Goal: Communication & Community: Answer question/provide support

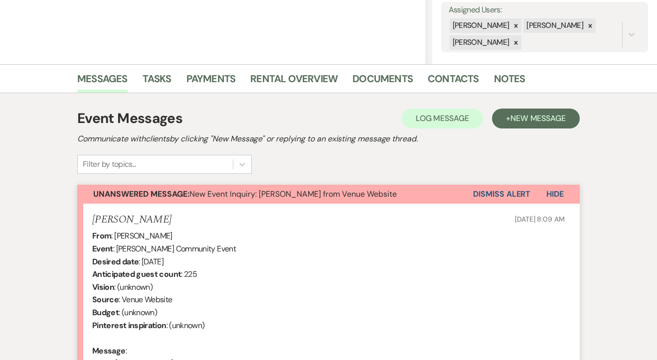
scroll to position [492, 0]
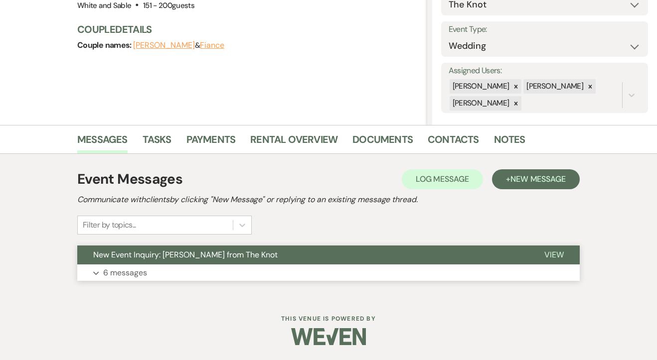
click at [127, 281] on button "Expand 6 messages" at bounding box center [328, 273] width 502 height 17
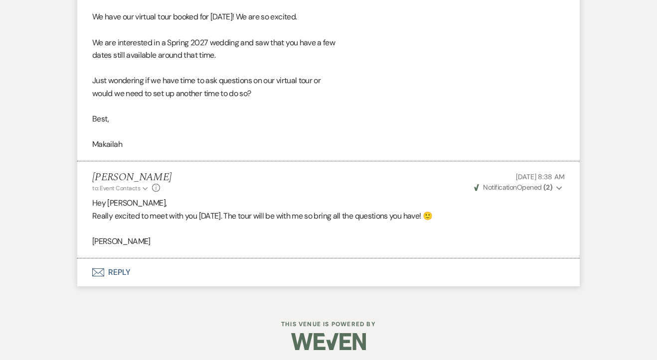
scroll to position [1552, 0]
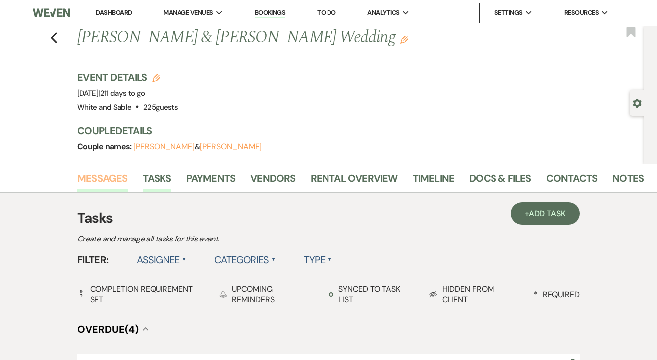
click at [101, 182] on link "Messages" at bounding box center [102, 181] width 50 height 22
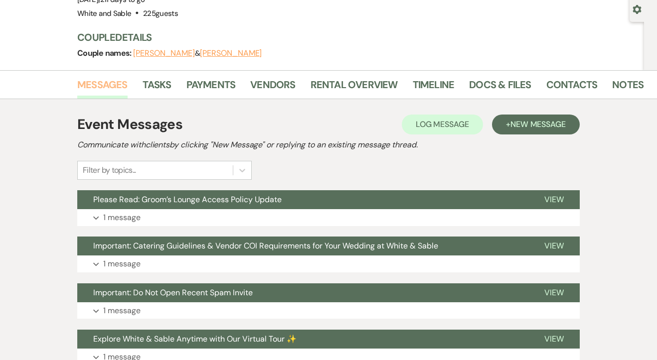
scroll to position [128, 0]
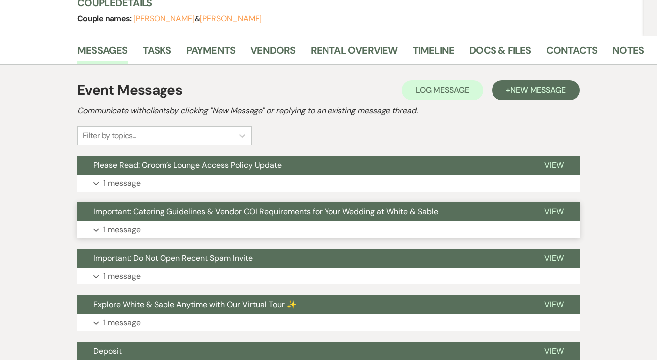
click at [118, 235] on p "1 message" at bounding box center [121, 229] width 37 height 13
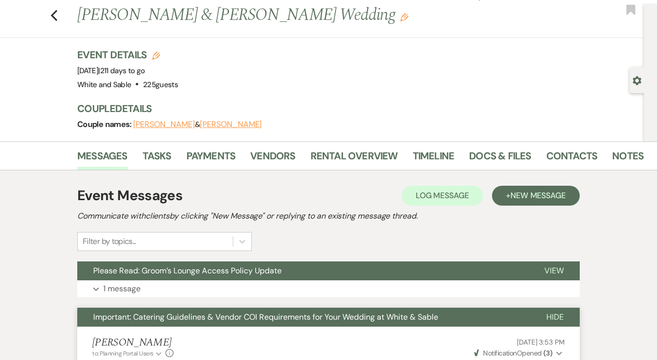
scroll to position [0, 0]
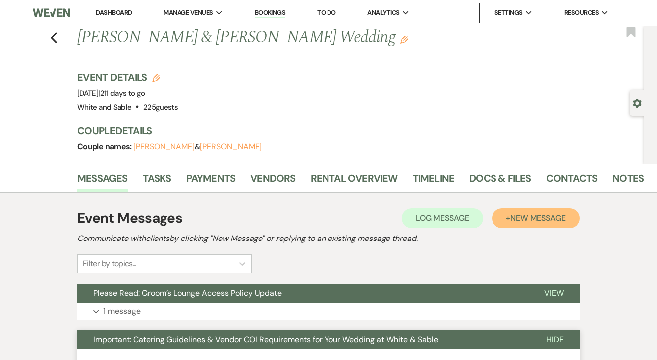
click at [497, 209] on button "+ New Message" at bounding box center [536, 218] width 88 height 20
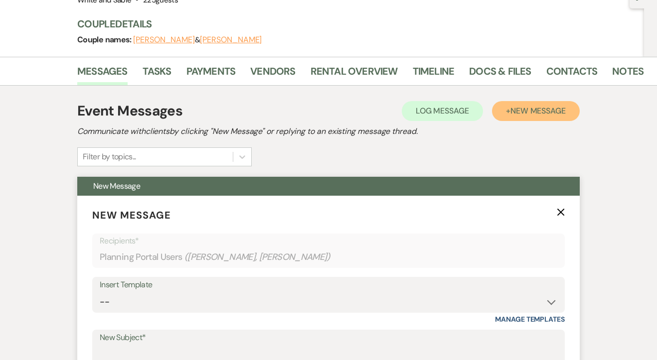
scroll to position [117, 0]
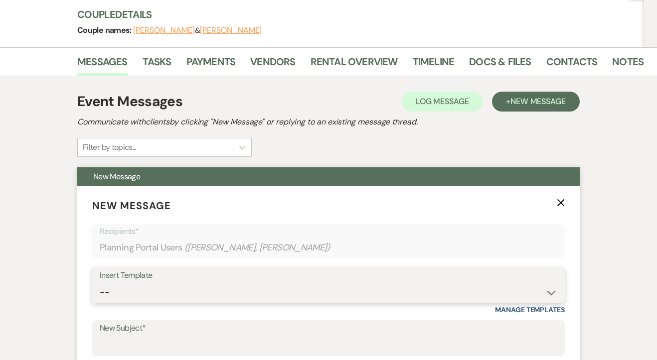
click at [177, 284] on select "-- Inquiry Response (Venue Guide) Schedule - Venue Tour Appt Confirmation Sched…" at bounding box center [328, 292] width 457 height 19
select select "4586"
click at [100, 283] on select "-- Inquiry Response (Venue Guide) Schedule - Venue Tour Appt Confirmation Sched…" at bounding box center [328, 292] width 457 height 19
type input "Inventory and Optional Add Ons"
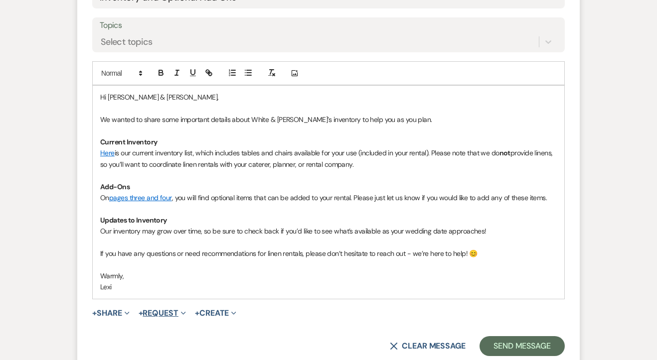
scroll to position [487, 0]
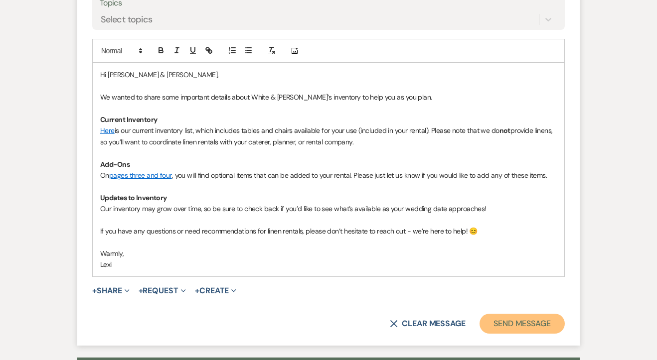
click at [510, 329] on button "Send Message" at bounding box center [521, 324] width 85 height 20
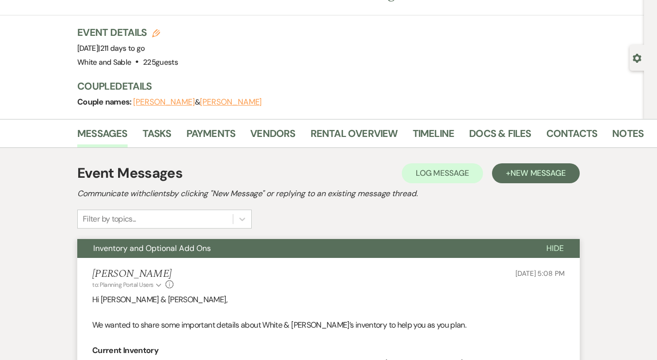
scroll to position [0, 0]
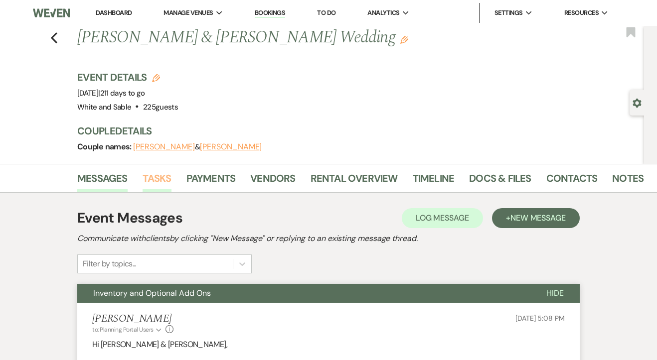
click at [145, 186] on link "Tasks" at bounding box center [157, 181] width 29 height 22
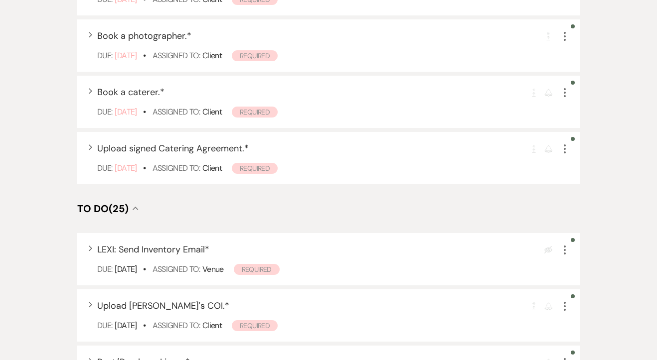
scroll to position [399, 0]
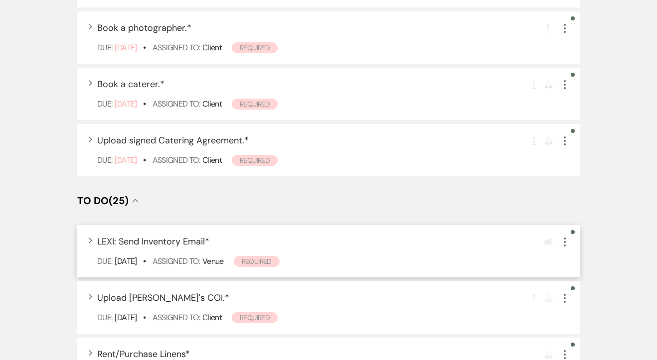
click at [561, 241] on icon "More" at bounding box center [565, 242] width 12 height 12
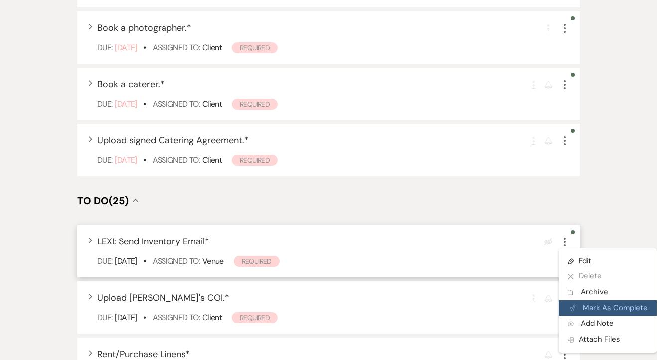
click at [590, 307] on button "Plan Portal Link Mark As Complete" at bounding box center [608, 308] width 98 height 16
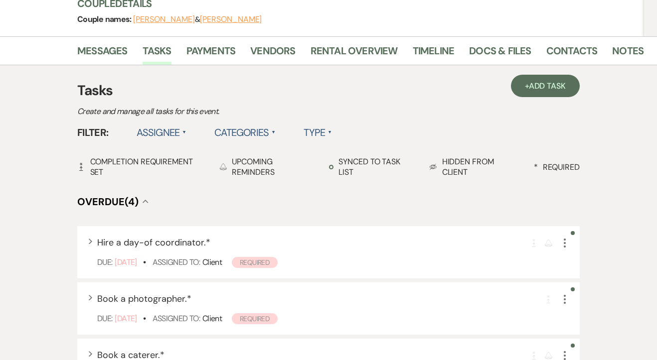
scroll to position [0, 0]
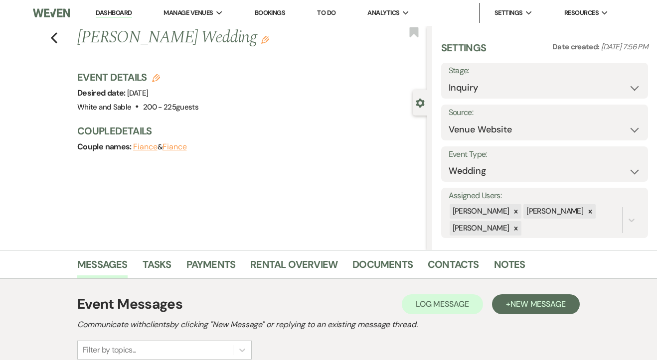
scroll to position [125, 0]
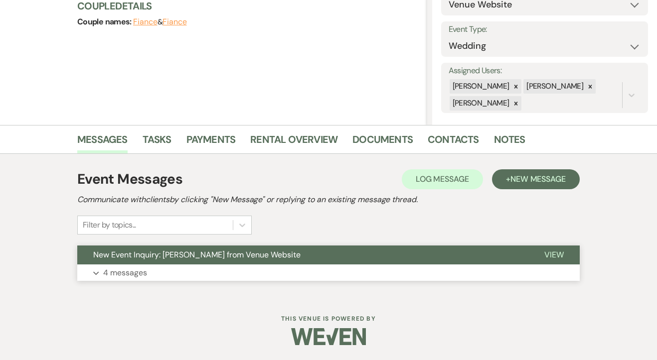
click at [121, 273] on p "4 messages" at bounding box center [125, 273] width 44 height 13
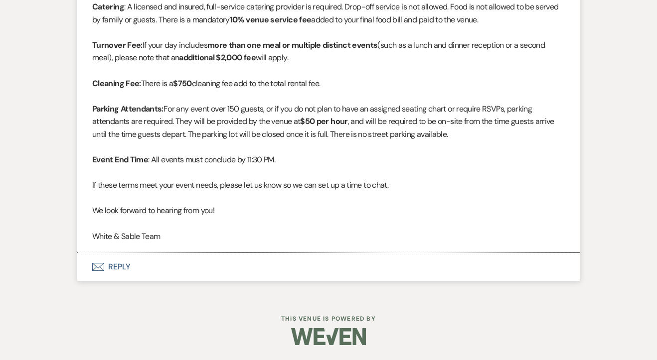
scroll to position [1411, 0]
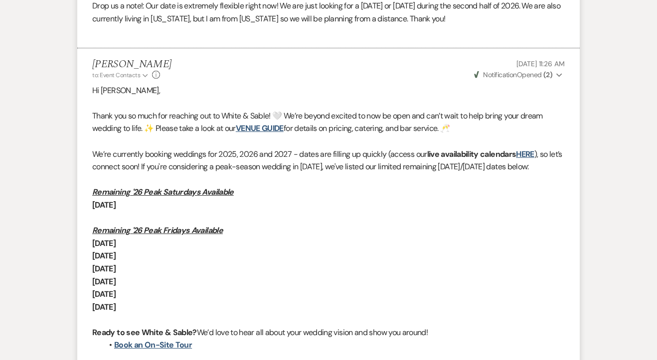
scroll to position [329, 0]
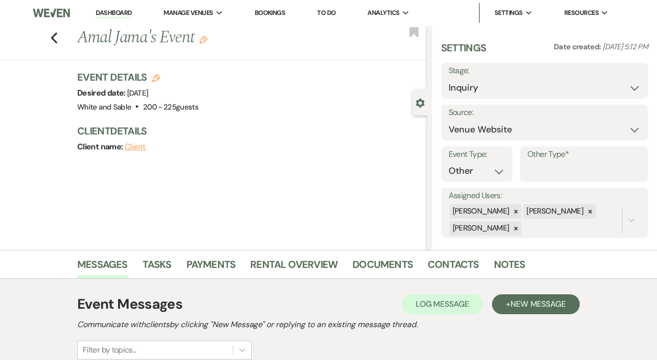
click at [120, 14] on link "Dashboard" at bounding box center [114, 12] width 36 height 9
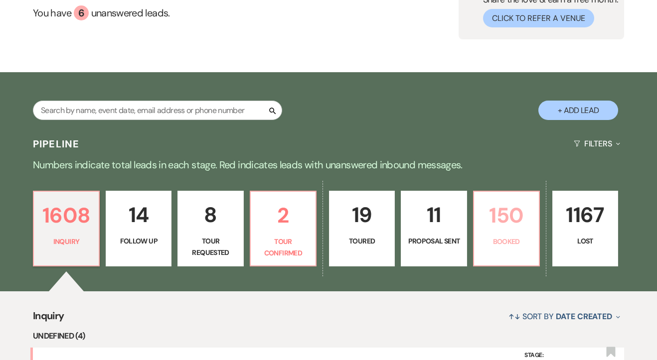
scroll to position [107, 0]
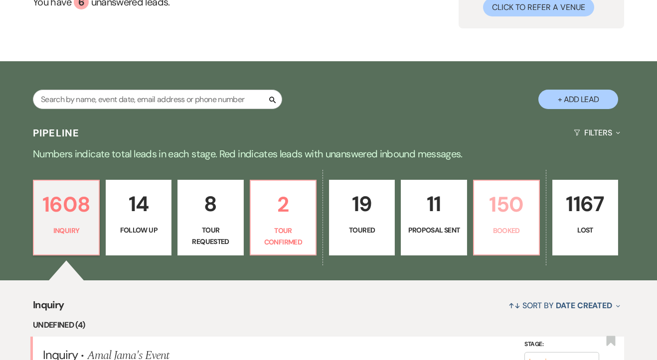
click at [531, 219] on p "150" at bounding box center [506, 204] width 53 height 33
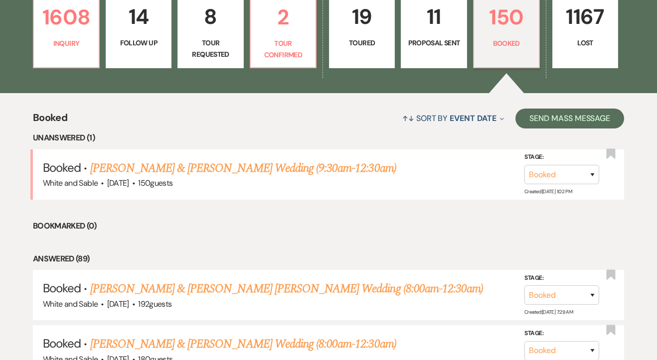
scroll to position [295, 0]
click at [275, 172] on link "Emily Boehm & Jeremy Suciu's Wedding (9:30am-12:30am)" at bounding box center [243, 168] width 306 height 18
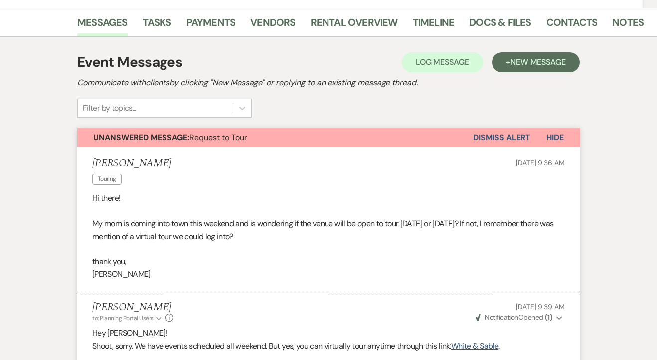
scroll to position [172, 0]
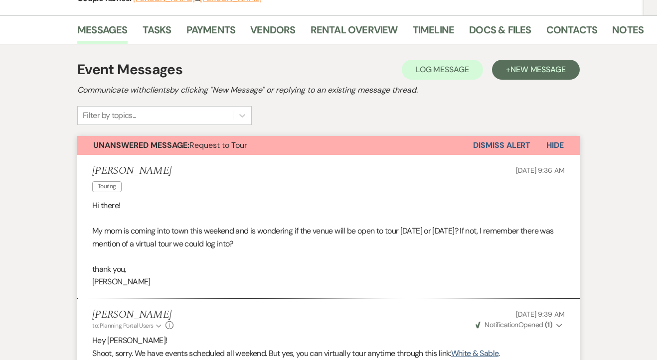
click at [506, 136] on button "Dismiss Alert" at bounding box center [501, 145] width 57 height 19
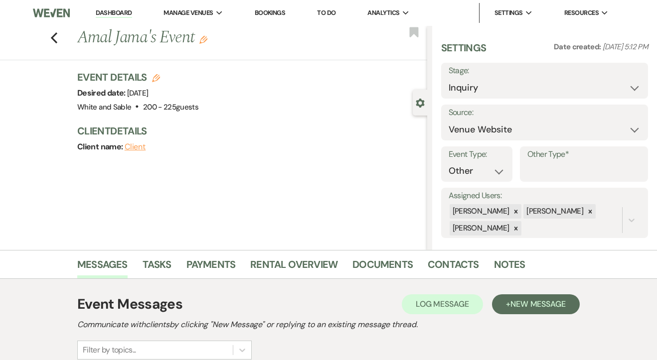
click at [116, 14] on link "Dashboard" at bounding box center [114, 12] width 36 height 9
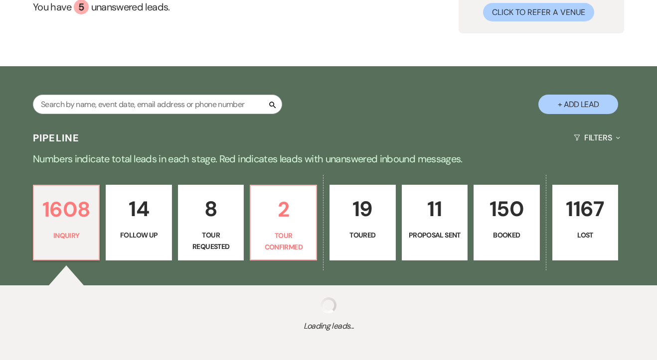
scroll to position [127, 0]
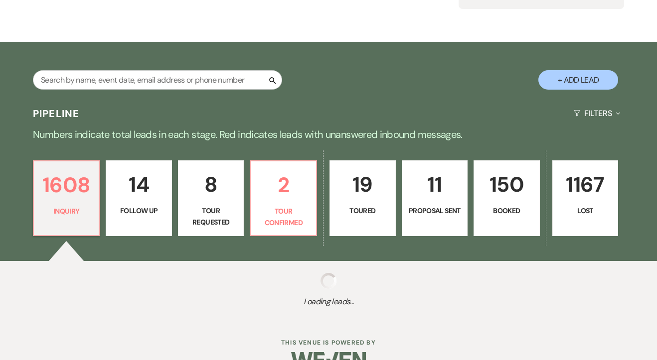
click at [508, 204] on link "150 Booked" at bounding box center [506, 198] width 66 height 76
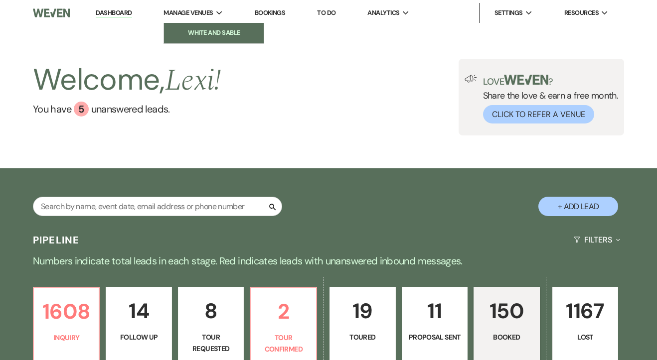
click at [220, 38] on link "White and Sable" at bounding box center [214, 33] width 100 height 20
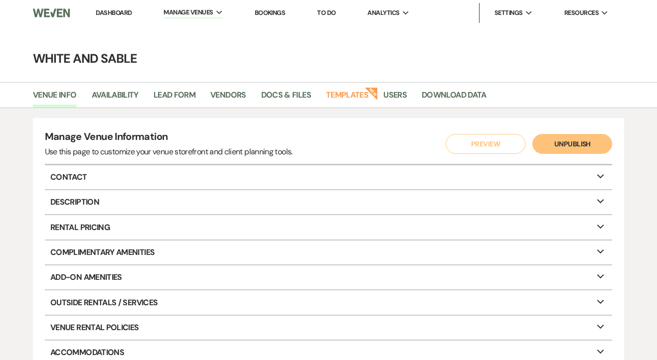
click at [326, 14] on link "To Do" at bounding box center [326, 12] width 18 height 8
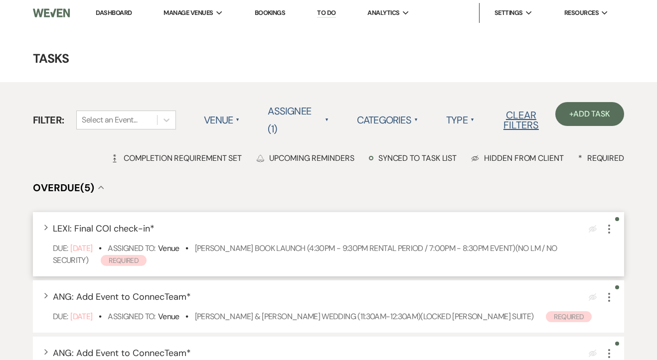
click at [610, 226] on icon "More" at bounding box center [609, 229] width 12 height 12
click at [627, 292] on button "Plan Portal Link Mark As Complete" at bounding box center [652, 295] width 98 height 16
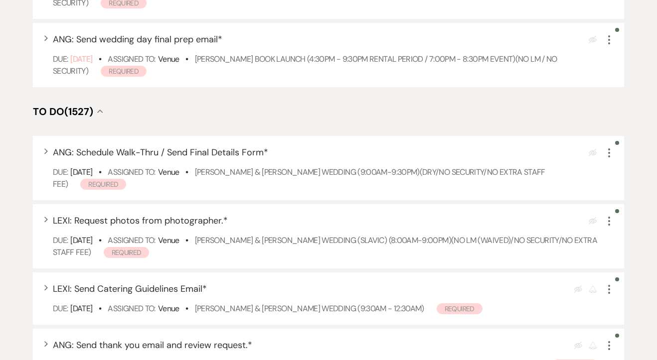
scroll to position [372, 0]
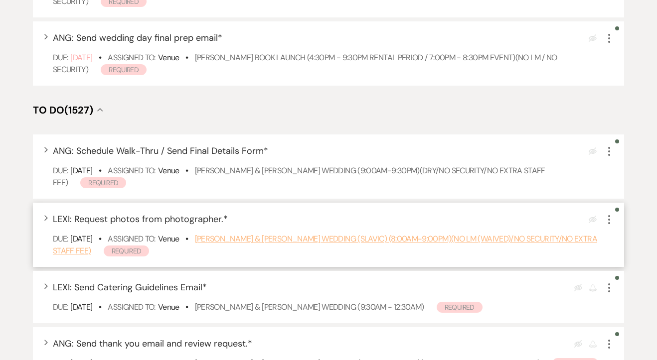
click at [267, 240] on link "Karena Chinikailo & Paul Stepanyuk's Wedding (SLAVIC) (8:00am-9:00pm)(NO LM (wa…" at bounding box center [325, 245] width 544 height 22
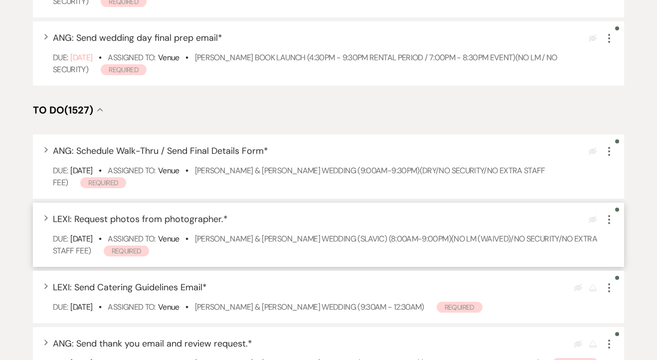
click at [611, 224] on icon "More" at bounding box center [609, 220] width 12 height 12
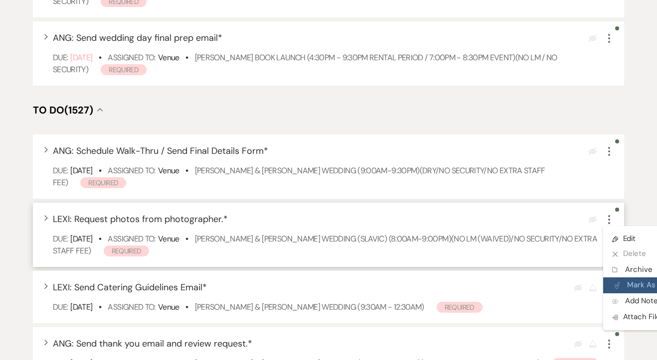
click at [619, 290] on icon "Plan Portal Link" at bounding box center [617, 285] width 6 height 7
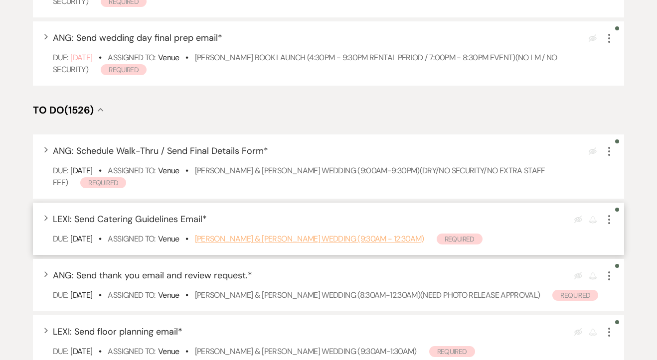
click at [278, 241] on link "Cambryn Klaus & Ben Quinlivan's Wedding (9:30am - 12:30am)" at bounding box center [309, 239] width 229 height 10
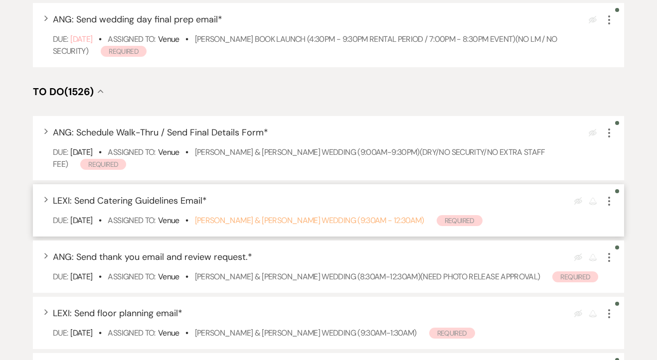
scroll to position [392, 0]
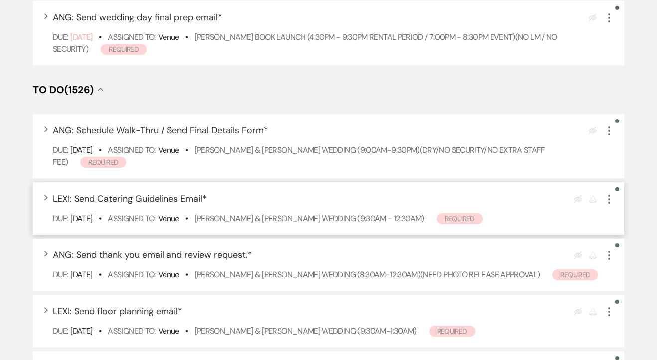
click at [609, 199] on use "button" at bounding box center [609, 199] width 2 height 9
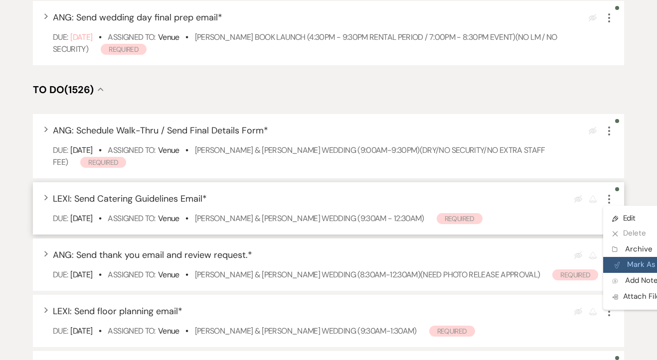
click at [628, 263] on button "Plan Portal Link Mark As Complete" at bounding box center [652, 265] width 98 height 16
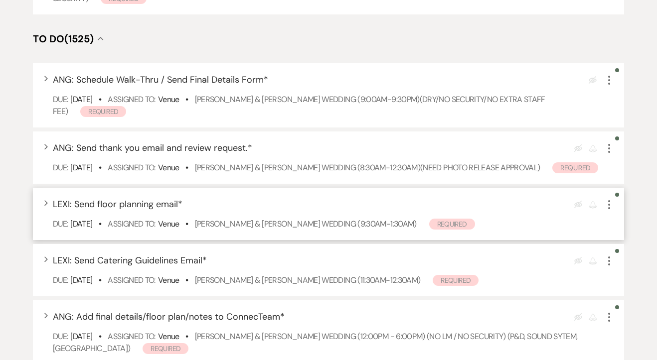
scroll to position [487, 0]
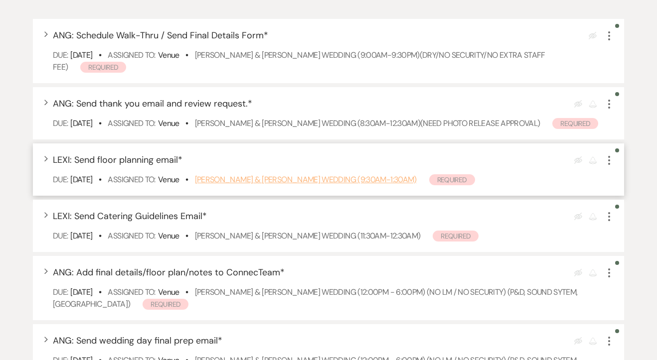
click at [351, 185] on link "Taylor Sheldon & Blaze Beecher's Wedding (9:30am-1:30am)" at bounding box center [306, 179] width 222 height 10
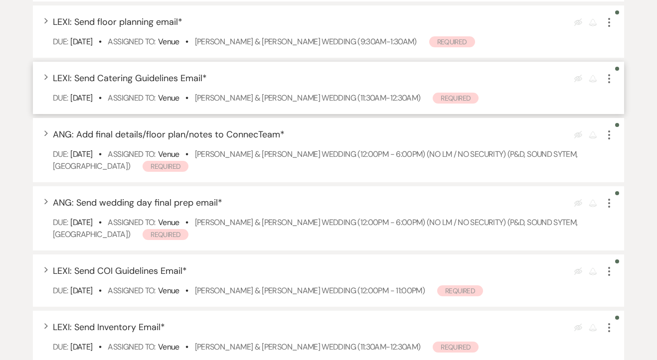
scroll to position [643, 0]
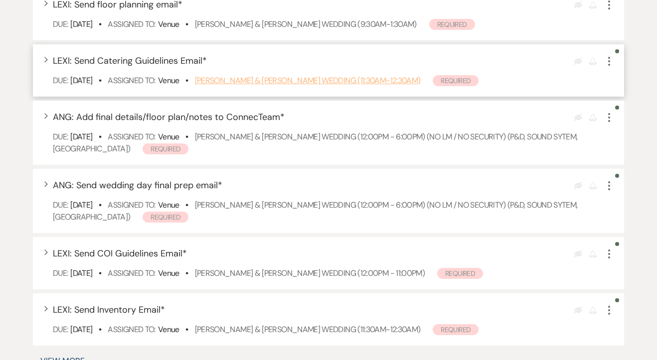
click at [243, 86] on link "[PERSON_NAME] & [PERSON_NAME] Wedding (11:30am-12:30am)" at bounding box center [308, 80] width 226 height 10
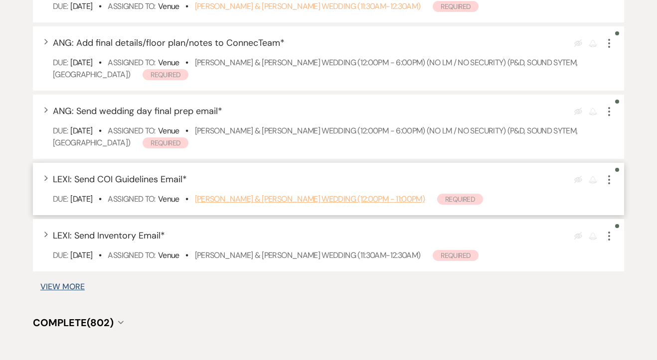
scroll to position [709, 0]
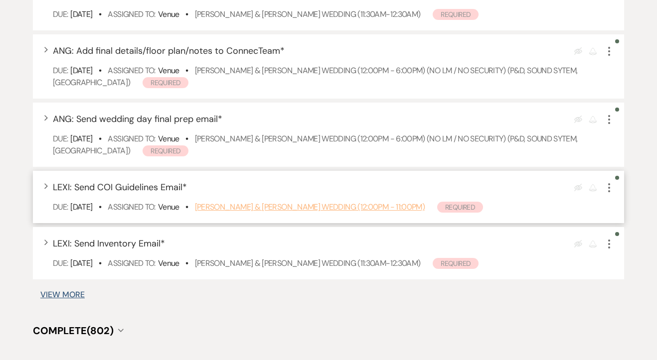
click at [241, 212] on link "[PERSON_NAME] & [PERSON_NAME] Wedding (12:00pm - 11:00pm)" at bounding box center [310, 207] width 230 height 10
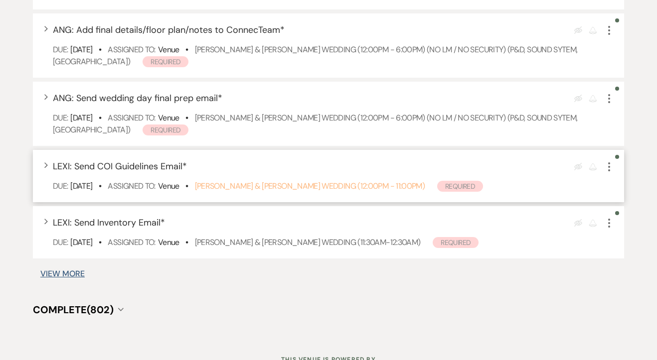
scroll to position [736, 0]
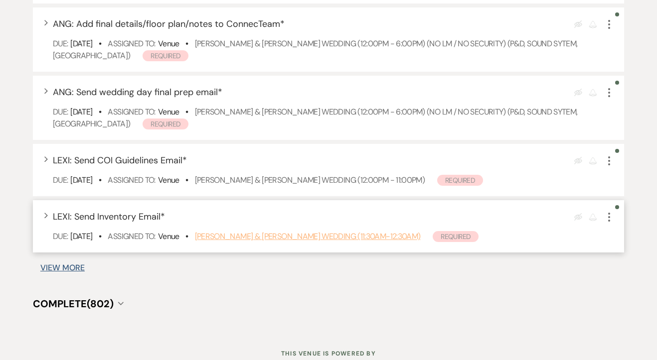
click at [300, 242] on link "Anna Vo & Erich Eichwald's Wedding (11:30am-12:30am)" at bounding box center [308, 236] width 226 height 10
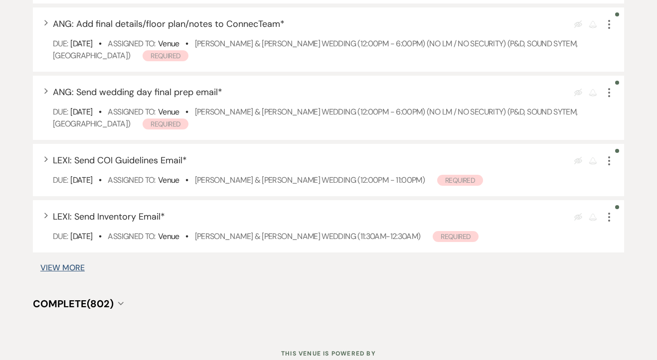
click at [66, 272] on button "View More" at bounding box center [62, 268] width 44 height 8
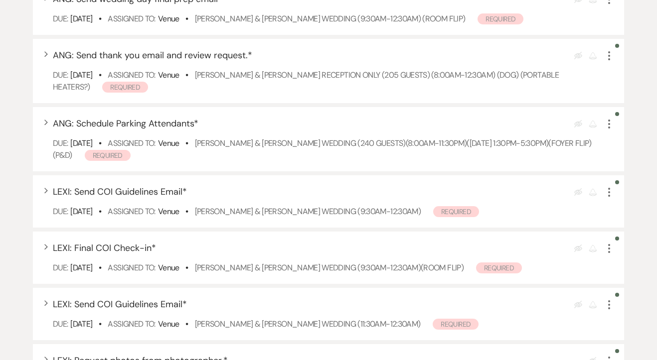
scroll to position [1098, 0]
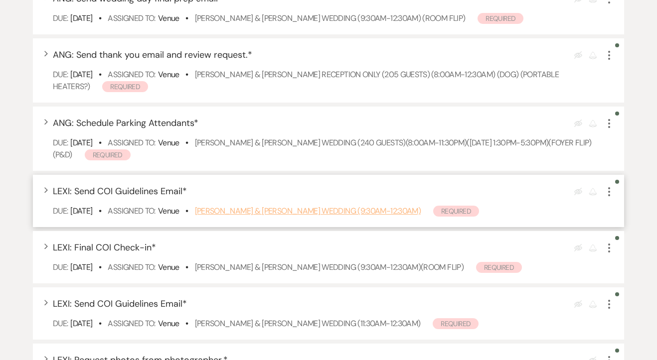
click at [253, 216] on link "Megan Ganley & Nick Heinz's Wedding (9:30am-12:30am)" at bounding box center [308, 211] width 226 height 10
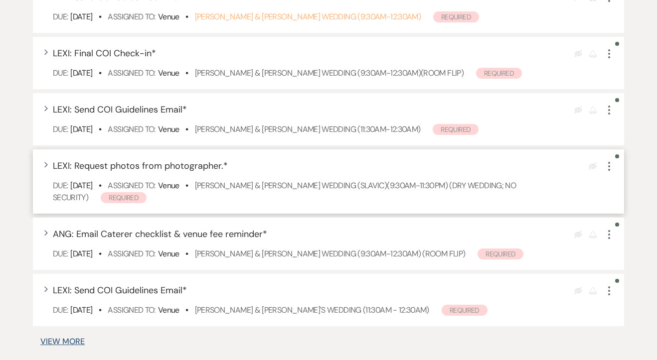
scroll to position [1274, 0]
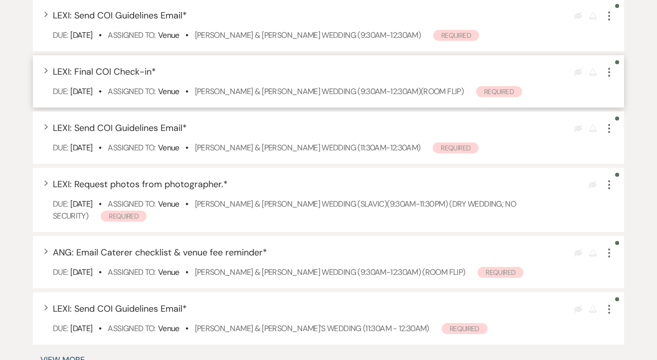
click at [613, 78] on icon "More" at bounding box center [609, 72] width 12 height 12
click at [622, 144] on button "Plan Portal Link Mark As Complete" at bounding box center [652, 138] width 98 height 16
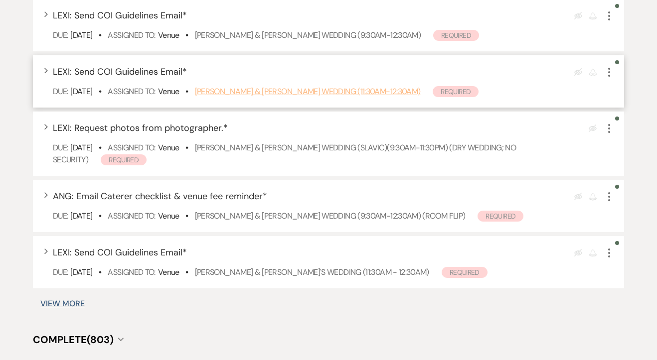
click at [264, 97] on link "Jordyn Zupan & Joe Raymond's Wedding (11:30am-12:30am)" at bounding box center [308, 91] width 226 height 10
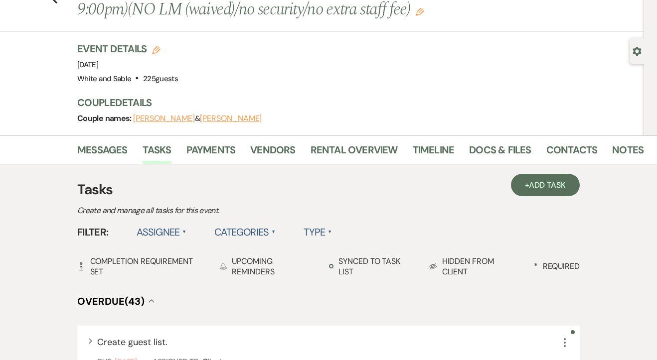
scroll to position [16, 0]
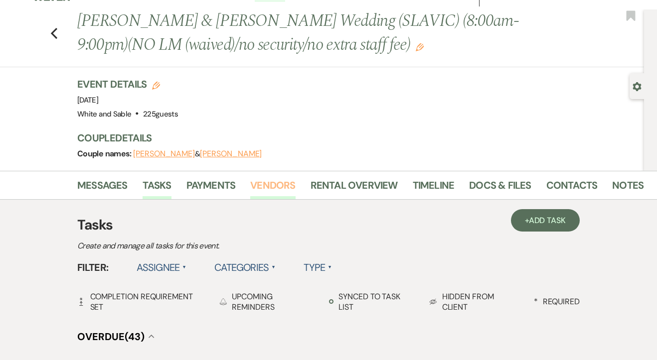
click at [273, 195] on link "Vendors" at bounding box center [272, 188] width 45 height 22
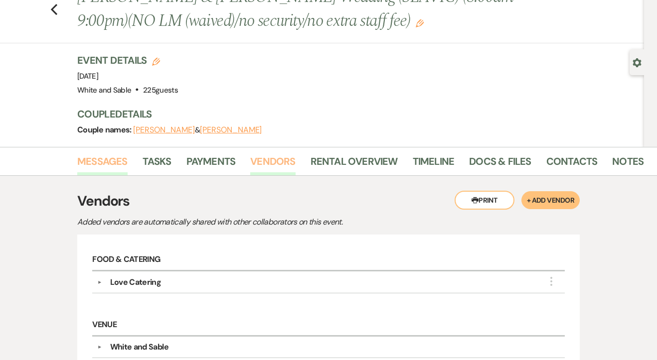
scroll to position [32, 0]
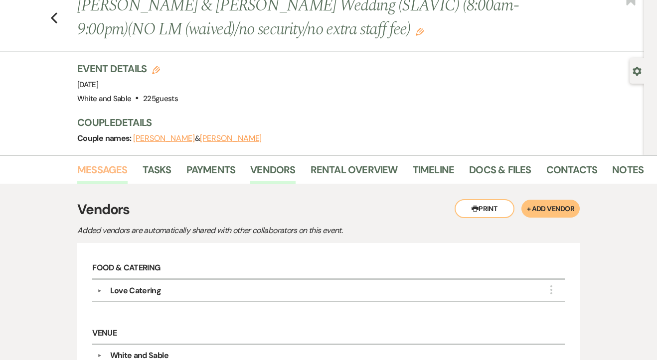
click at [112, 163] on link "Messages" at bounding box center [102, 173] width 50 height 22
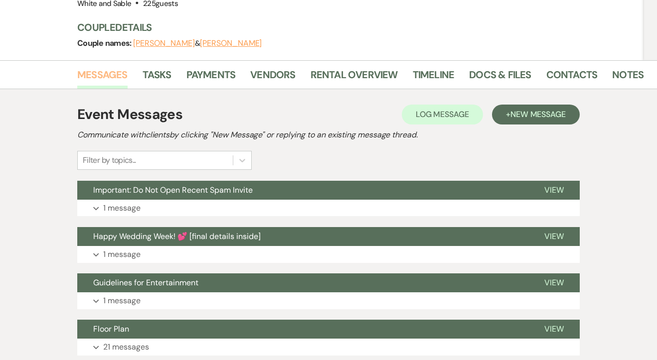
scroll to position [83, 0]
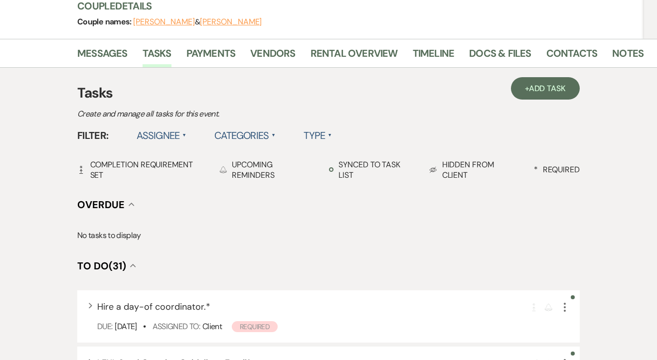
scroll to position [140, 0]
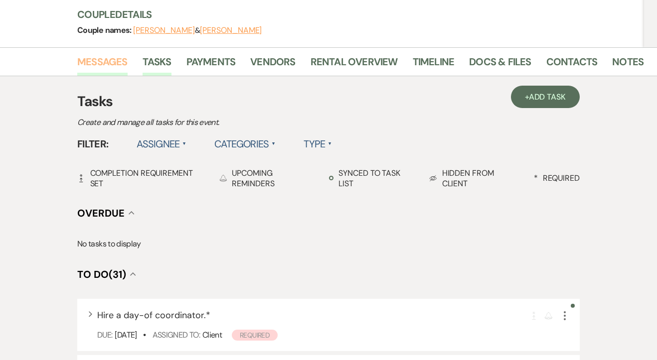
click at [112, 54] on link "Messages" at bounding box center [102, 65] width 50 height 22
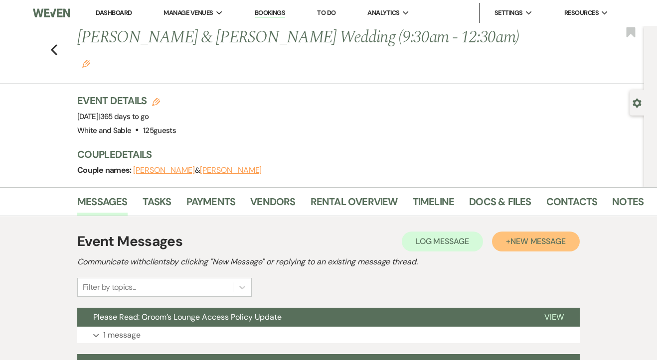
click at [511, 236] on span "New Message" at bounding box center [537, 241] width 55 height 10
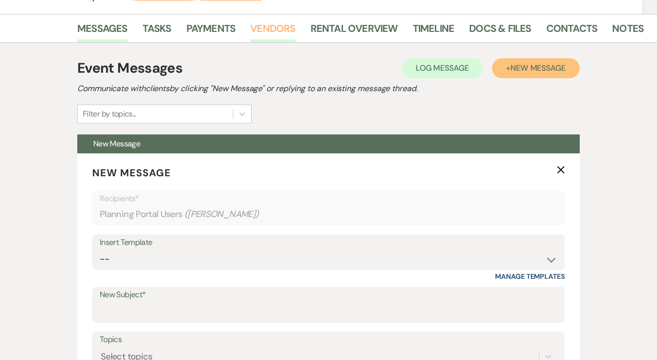
scroll to position [184, 0]
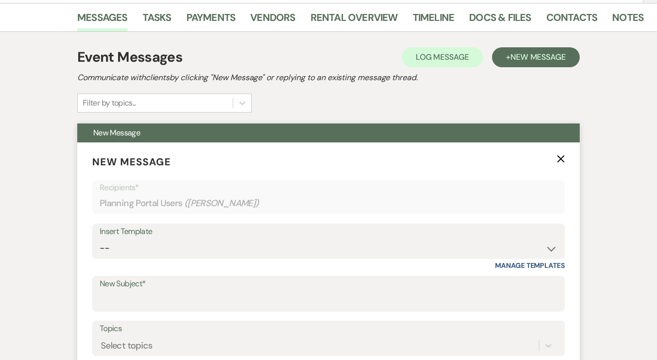
click at [208, 225] on div "Insert Template" at bounding box center [328, 232] width 457 height 14
click at [198, 239] on select "-- Inquiry Response (Venue Guide) Schedule - Venue Tour Appt Confirmation Sched…" at bounding box center [328, 248] width 457 height 19
select select "6129"
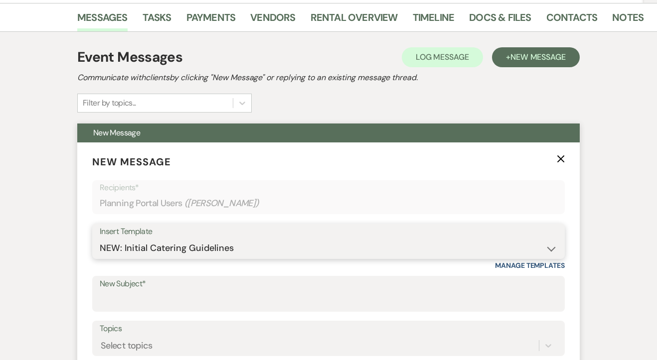
click at [100, 239] on select "-- Inquiry Response (Venue Guide) Schedule - Venue Tour Appt Confirmation Sched…" at bounding box center [328, 248] width 457 height 19
type input "Catering Guidelines"
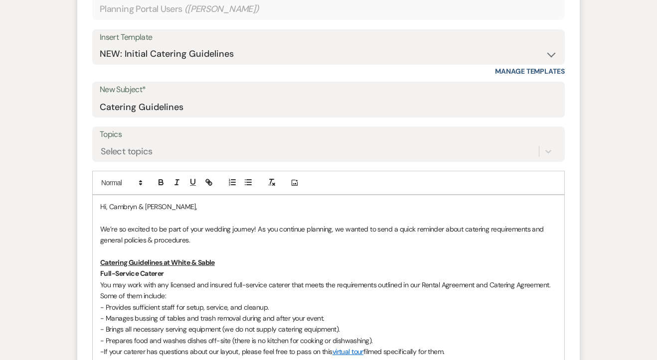
click at [108, 201] on p "Hi, Cambryn & Ben," at bounding box center [328, 206] width 456 height 11
click at [169, 201] on p "Hi Cambryn & Ben," at bounding box center [328, 206] width 456 height 11
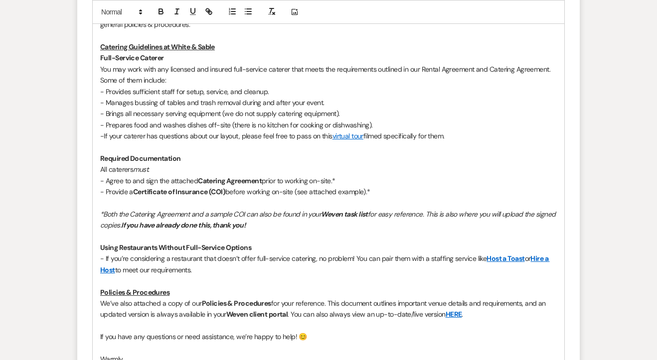
scroll to position [684, 0]
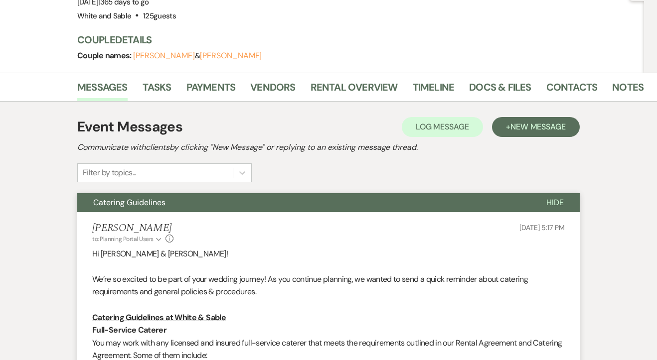
scroll to position [114, 0]
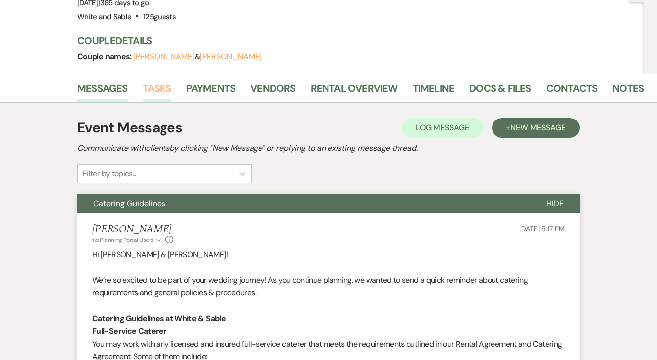
click at [155, 80] on link "Tasks" at bounding box center [157, 91] width 29 height 22
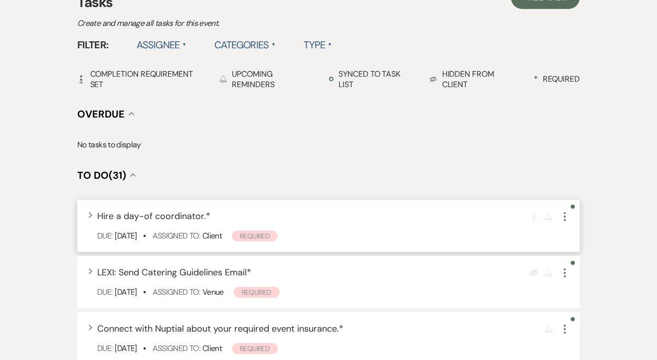
scroll to position [260, 0]
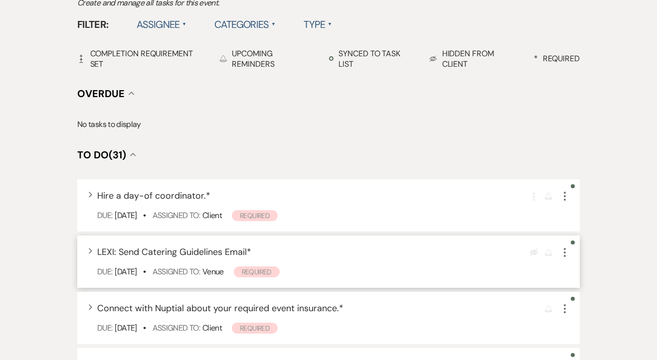
click at [560, 247] on icon "More" at bounding box center [565, 253] width 12 height 12
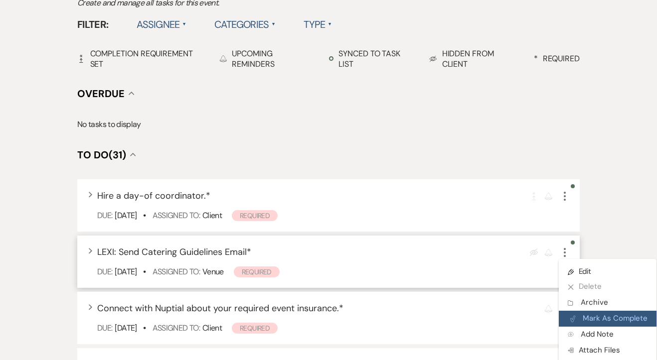
click at [587, 311] on button "Plan Portal Link Mark As Complete" at bounding box center [608, 319] width 98 height 16
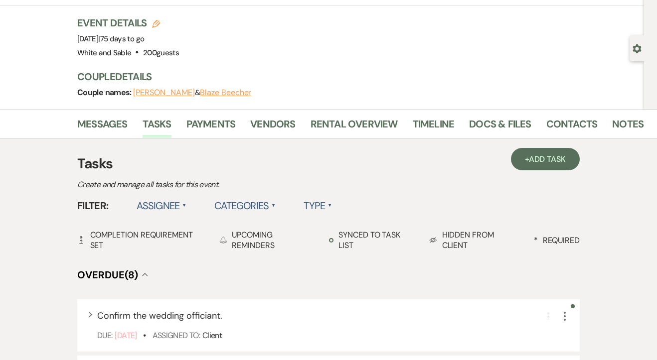
scroll to position [56, 0]
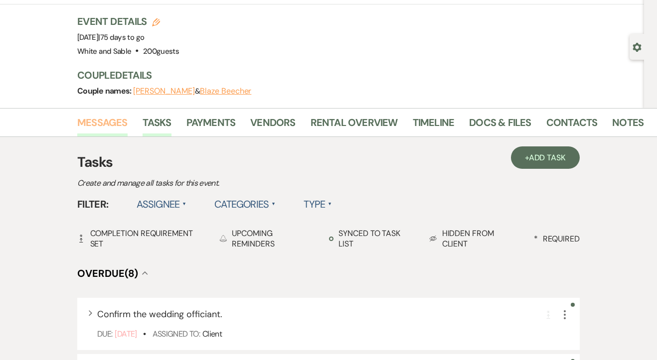
click at [113, 121] on link "Messages" at bounding box center [102, 126] width 50 height 22
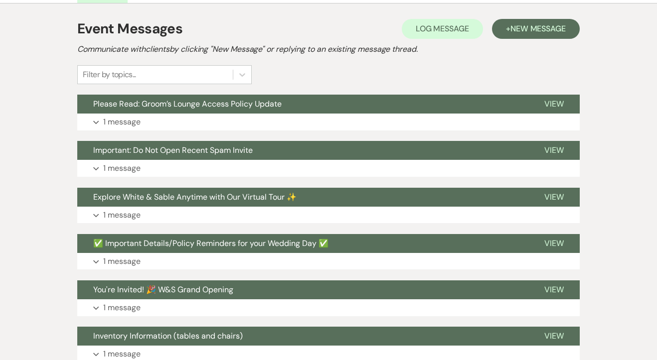
scroll to position [193, 0]
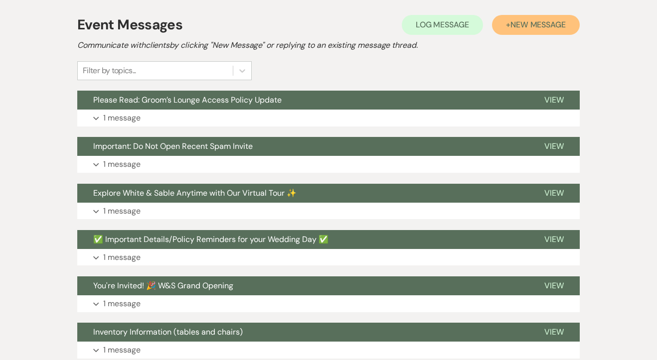
click at [524, 21] on span "New Message" at bounding box center [537, 24] width 55 height 10
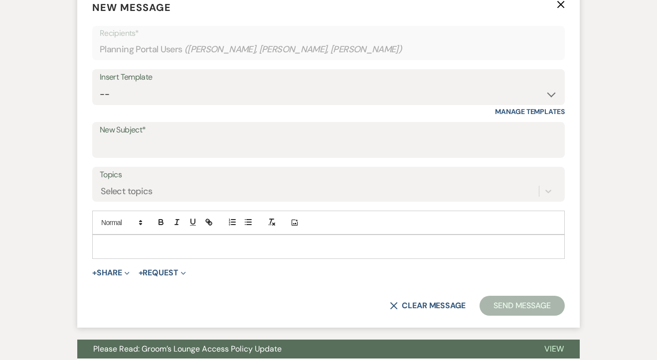
scroll to position [321, 0]
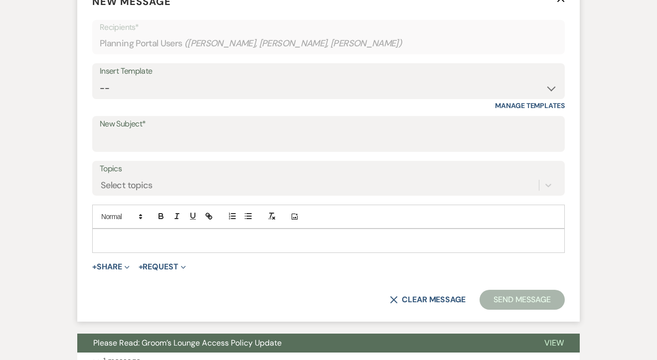
click at [140, 71] on div "Insert Template" at bounding box center [328, 71] width 457 height 14
click at [140, 81] on select "-- Inquiry Response (Venue Guide) Schedule - Venue Tour Appt Confirmation Sched…" at bounding box center [328, 88] width 457 height 19
select select "5547"
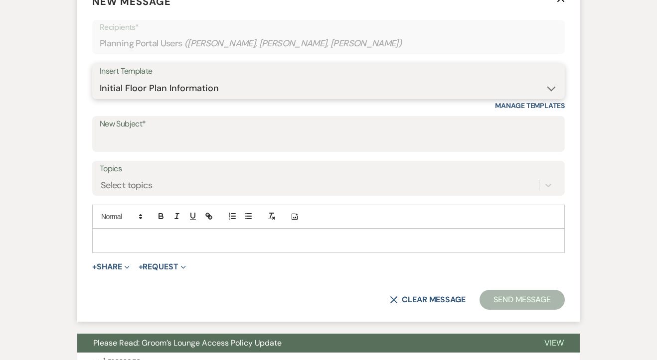
click at [100, 79] on select "-- Inquiry Response (Venue Guide) Schedule - Venue Tour Appt Confirmation Sched…" at bounding box center [328, 88] width 457 height 19
type input "Floor Plan"
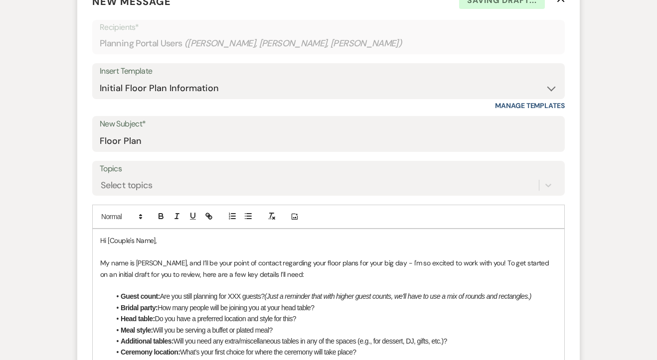
click at [154, 242] on p "Hi [Couple's Name]," at bounding box center [328, 240] width 456 height 11
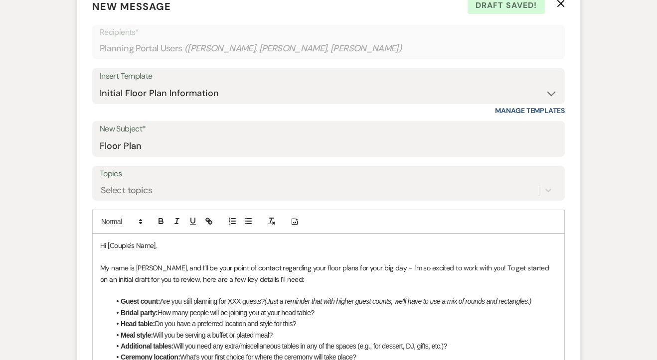
scroll to position [352, 0]
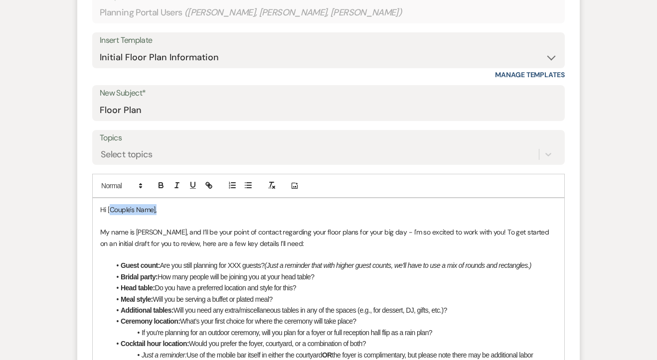
drag, startPoint x: 156, startPoint y: 213, endPoint x: 109, endPoint y: 208, distance: 47.7
click at [109, 208] on p "Hi [Couple's Name]," at bounding box center [328, 209] width 456 height 11
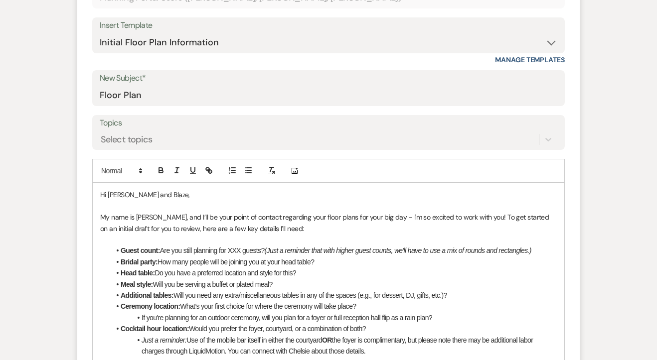
scroll to position [382, 0]
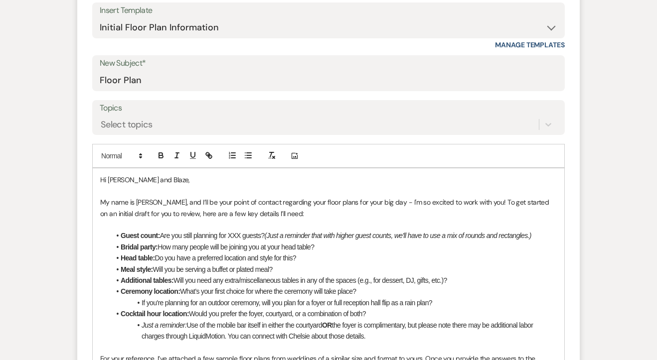
click at [235, 236] on li "Guest count: Are you still planning for XXX guests? (Just a reminder that with …" at bounding box center [333, 235] width 447 height 11
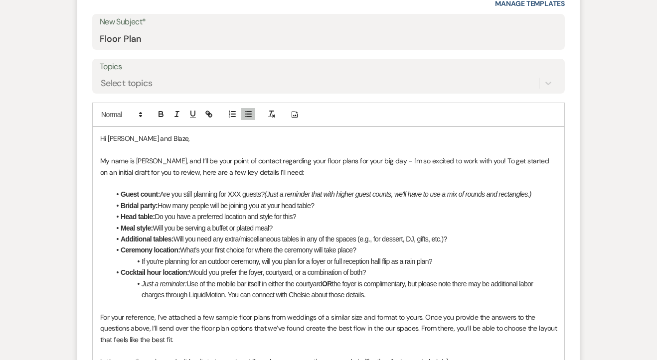
scroll to position [406, 0]
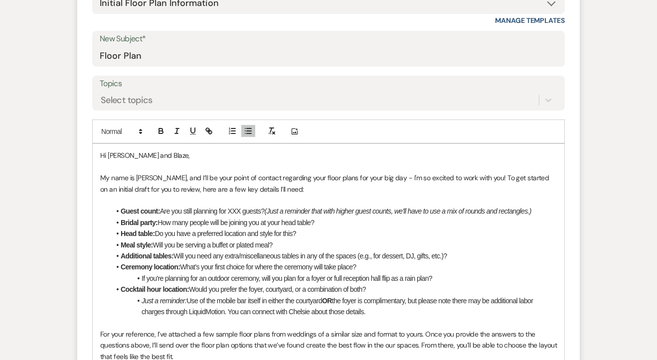
click at [237, 209] on li "Guest count: Are you still planning for XXX guests? (Just a reminder that with …" at bounding box center [333, 211] width 447 height 11
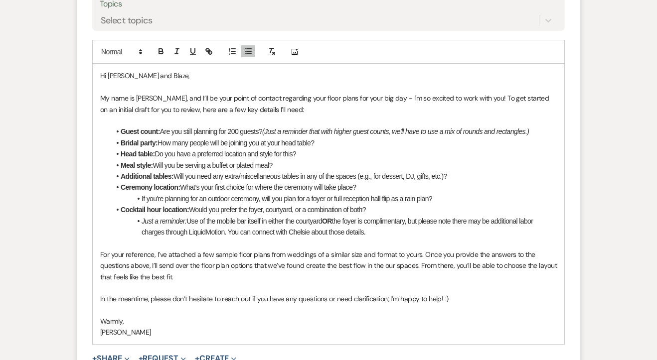
scroll to position [486, 0]
click at [291, 199] on li "If you're planning for an outdoor ceremony, will you plan for a foyer or full r…" at bounding box center [333, 198] width 447 height 11
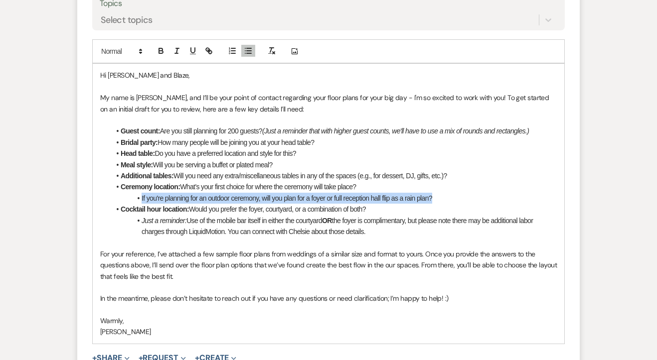
click at [291, 199] on li "If you're planning for an outdoor ceremony, will you plan for a foyer or full r…" at bounding box center [333, 198] width 447 height 11
drag, startPoint x: 455, startPoint y: 195, endPoint x: 132, endPoint y: 202, distance: 323.0
click at [132, 202] on li "If you're planning for an outdoor ceremony, will you plan for a foyer or full r…" at bounding box center [333, 198] width 447 height 11
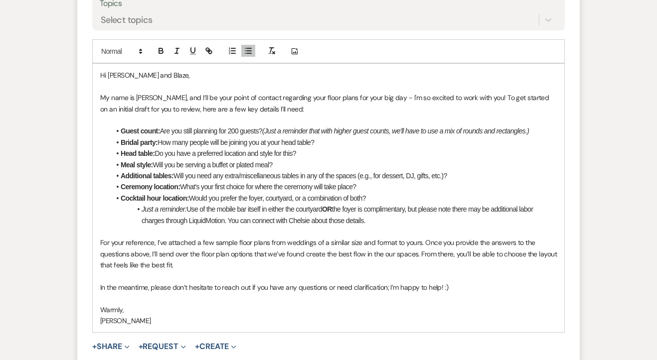
drag, startPoint x: 364, startPoint y: 187, endPoint x: 183, endPoint y: 187, distance: 180.4
click at [183, 187] on li "Ceremony location: What’s your first choice for where the ceremony will take pl…" at bounding box center [333, 186] width 447 height 11
click at [387, 220] on li "Just a reminder: Use of the mobile bar itself in either the courtyard OR the fo…" at bounding box center [333, 215] width 447 height 22
drag, startPoint x: 386, startPoint y: 201, endPoint x: 193, endPoint y: 199, distance: 192.4
click at [193, 199] on li "Cocktail hour location: Would you prefer the foyer, courtyard, or a combination…" at bounding box center [333, 198] width 447 height 11
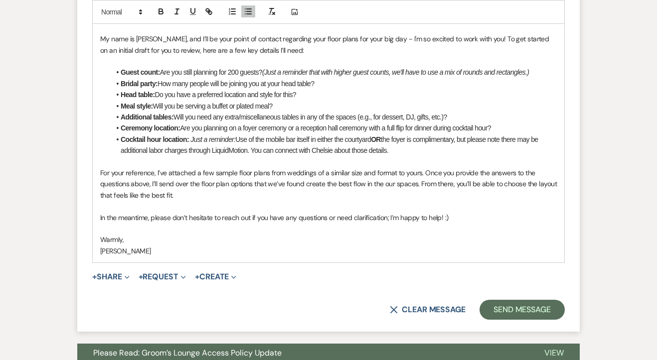
scroll to position [547, 0]
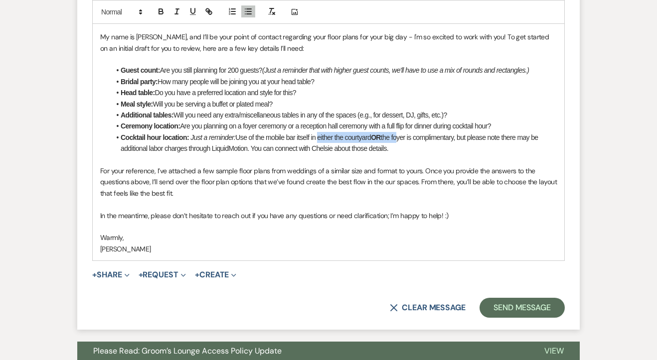
drag, startPoint x: 398, startPoint y: 138, endPoint x: 316, endPoint y: 142, distance: 81.8
click at [316, 142] on li "Cocktail hour location: Just a reminder: Use of the mobile bar itself in either…" at bounding box center [333, 143] width 447 height 22
click at [339, 157] on p at bounding box center [328, 159] width 456 height 11
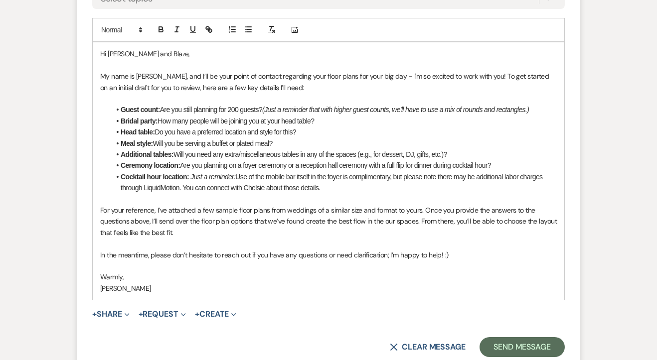
scroll to position [507, 0]
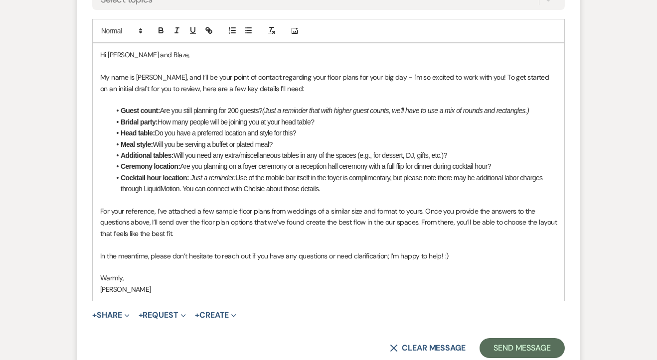
click at [207, 235] on p "For your reference, I’ve attached a few sample floor plans from weddings of a s…" at bounding box center [328, 222] width 456 height 33
click at [121, 315] on button "+ Share Expand" at bounding box center [110, 315] width 37 height 8
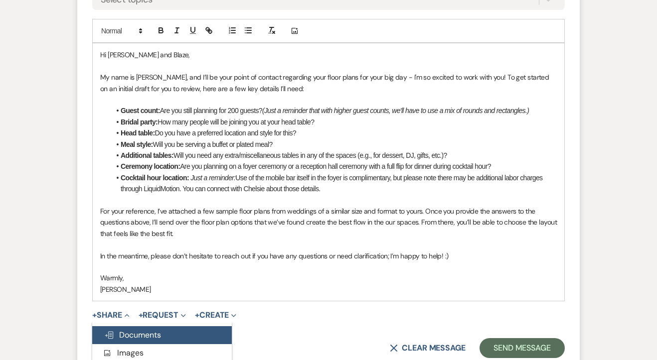
click at [136, 336] on span "Doc Upload Documents" at bounding box center [132, 335] width 57 height 10
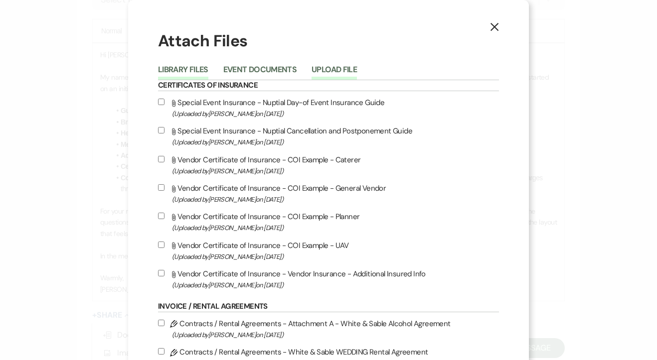
click at [322, 68] on button "Upload File" at bounding box center [333, 73] width 45 height 14
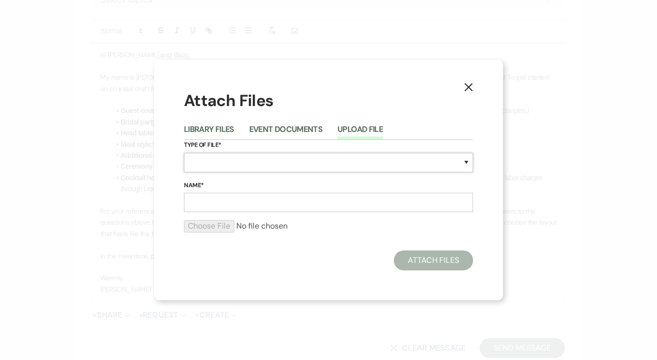
click at [232, 156] on select "Special Event Insurance Vendor Certificate of Insurance Contracts / Rental Agre…" at bounding box center [328, 162] width 289 height 19
select select "24"
click at [184, 153] on select "Special Event Insurance Vendor Certificate of Insurance Contracts / Rental Agre…" at bounding box center [328, 162] width 289 height 19
click at [215, 207] on input "Name*" at bounding box center [328, 202] width 289 height 19
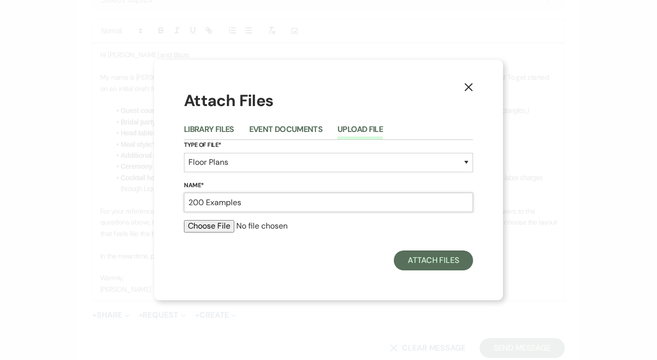
type input "200 Examples"
click at [214, 237] on div at bounding box center [328, 230] width 289 height 20
click at [201, 221] on input "file" at bounding box center [328, 226] width 289 height 12
type input "C:\fakepath\200 Examples .pdf"
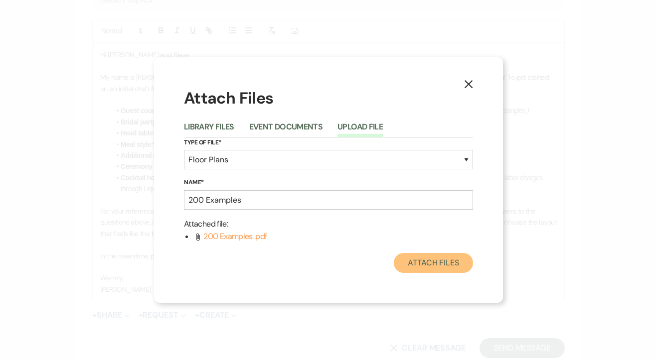
click at [443, 264] on button "Attach Files" at bounding box center [433, 263] width 79 height 20
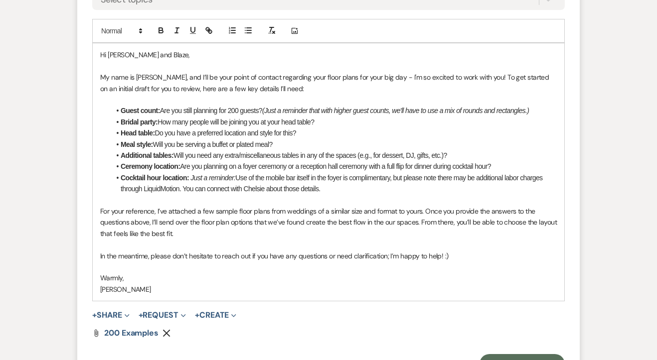
click at [228, 238] on p "For your reference, I’ve attached a few sample floor plans from weddings of a s…" at bounding box center [328, 222] width 456 height 33
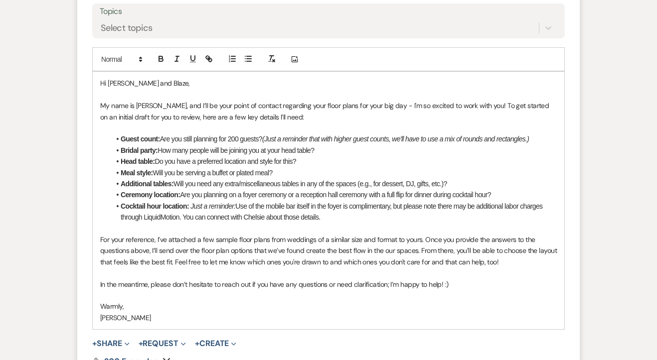
scroll to position [539, 0]
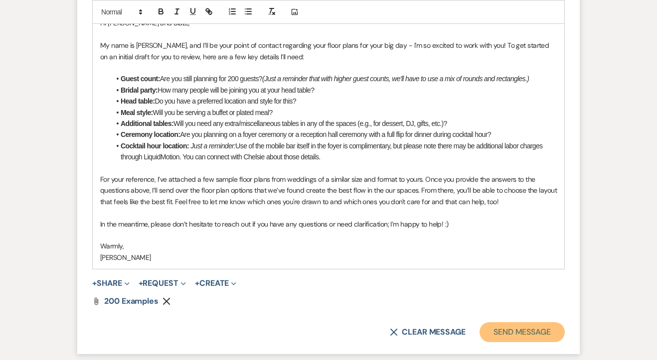
click at [500, 324] on button "Send Message" at bounding box center [521, 332] width 85 height 20
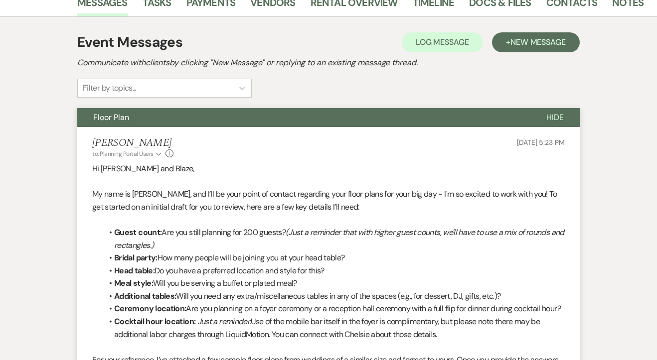
scroll to position [2, 0]
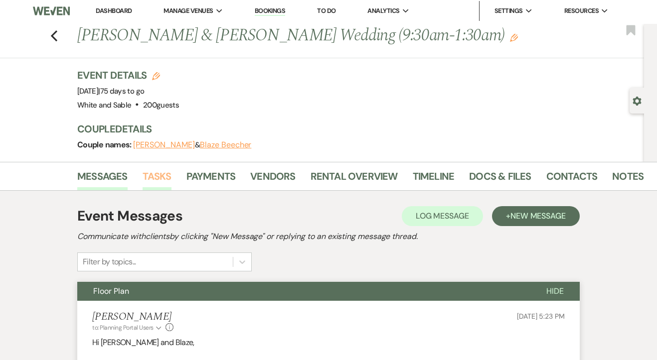
click at [170, 177] on link "Tasks" at bounding box center [157, 179] width 29 height 22
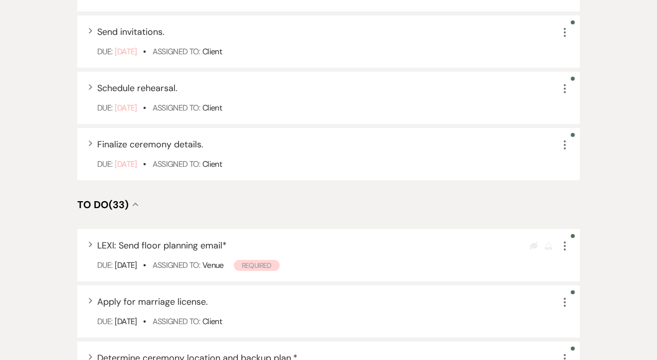
scroll to position [634, 0]
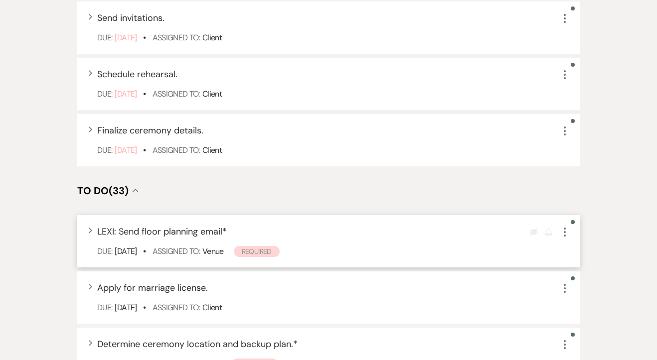
click at [562, 227] on icon "More" at bounding box center [565, 232] width 12 height 12
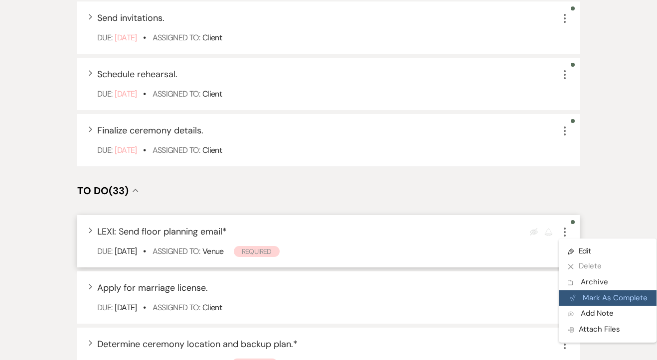
click at [594, 302] on button "Plan Portal Link Mark As Complete" at bounding box center [608, 299] width 98 height 16
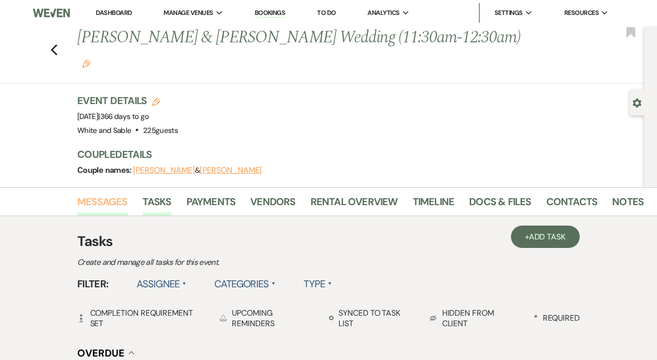
click at [98, 194] on link "Messages" at bounding box center [102, 205] width 50 height 22
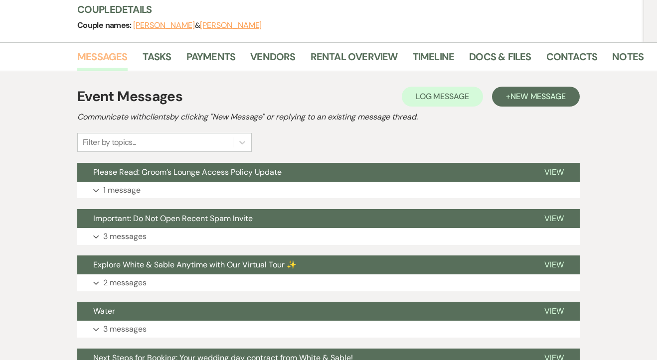
scroll to position [140, 0]
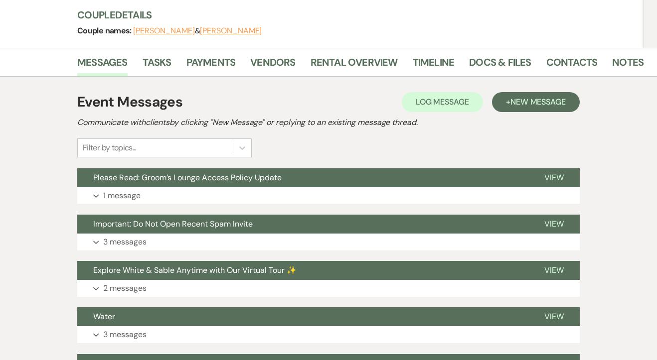
click at [540, 92] on div "Event Messages Log Log Message + New Message" at bounding box center [328, 102] width 502 height 21
click at [520, 97] on span "New Message" at bounding box center [537, 102] width 55 height 10
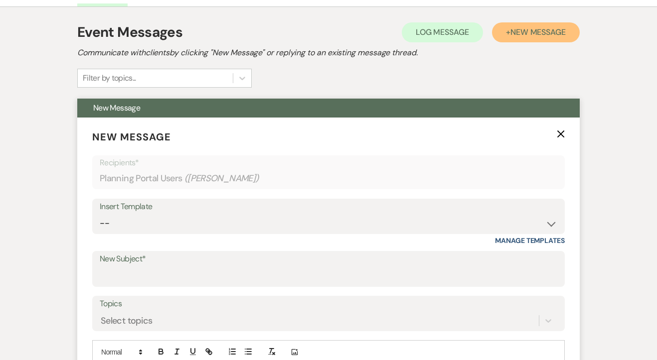
scroll to position [219, 0]
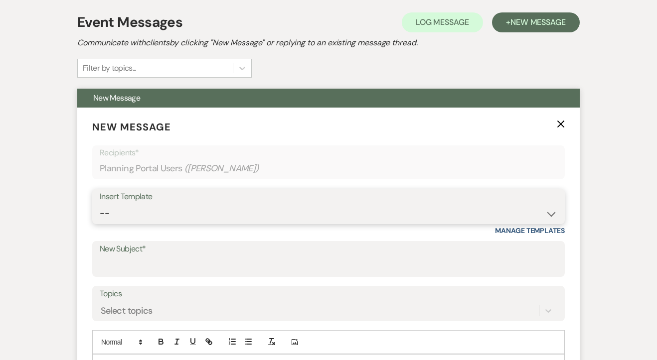
click at [235, 204] on select "-- Inquiry Response (Venue Guide) Schedule - Venue Tour Appt Confirmation Sched…" at bounding box center [328, 213] width 457 height 19
select select "6129"
click at [100, 204] on select "-- Inquiry Response (Venue Guide) Schedule - Venue Tour Appt Confirmation Sched…" at bounding box center [328, 213] width 457 height 19
type input "Catering Guidelines"
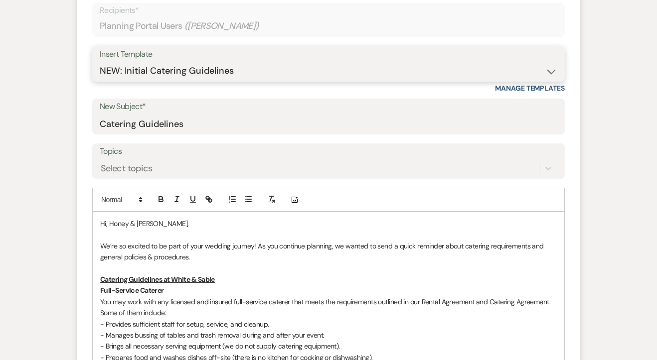
scroll to position [361, 0]
click at [185, 219] on p "Hi, Honey & [PERSON_NAME]," at bounding box center [328, 224] width 456 height 11
click at [110, 219] on p "Hi, Honey & [PERSON_NAME]," at bounding box center [328, 224] width 456 height 11
click at [161, 219] on p "Hi Honey & [PERSON_NAME]," at bounding box center [328, 224] width 456 height 11
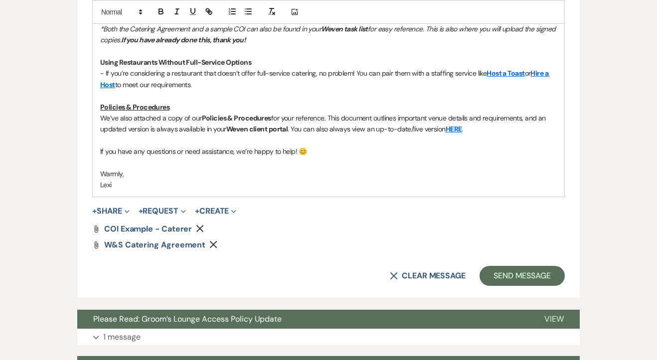
scroll to position [784, 0]
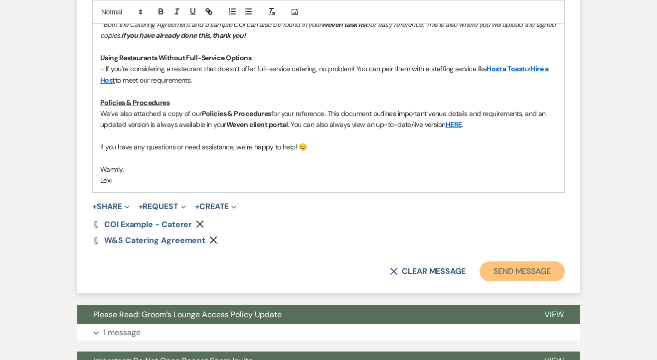
click at [517, 262] on button "Send Message" at bounding box center [521, 272] width 85 height 20
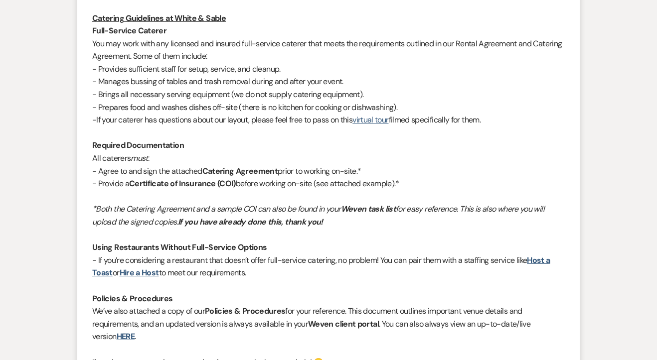
scroll to position [0, 0]
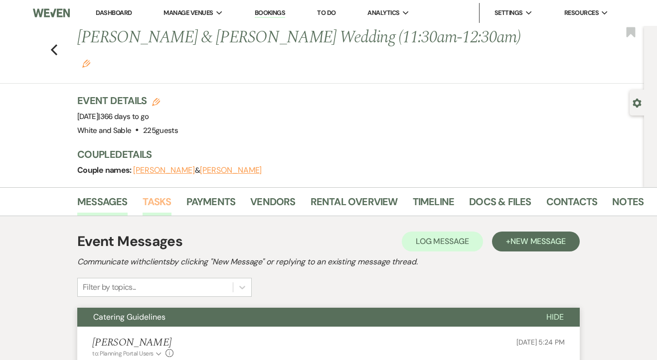
click at [161, 194] on link "Tasks" at bounding box center [157, 205] width 29 height 22
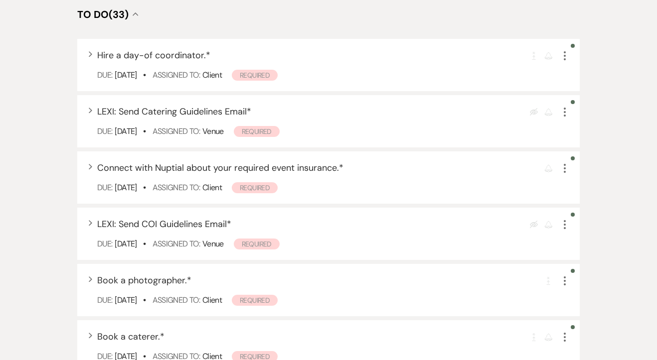
scroll to position [400, 0]
click at [563, 107] on icon "More" at bounding box center [565, 113] width 12 height 12
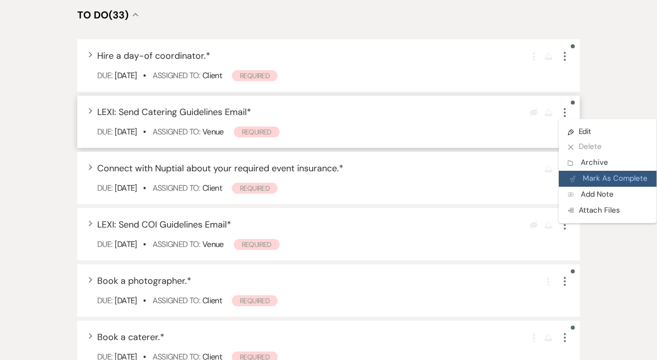
click at [575, 175] on icon "Plan Portal Link" at bounding box center [573, 178] width 6 height 7
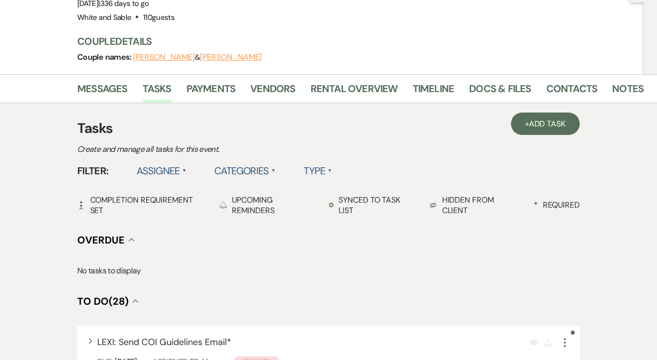
scroll to position [98, 0]
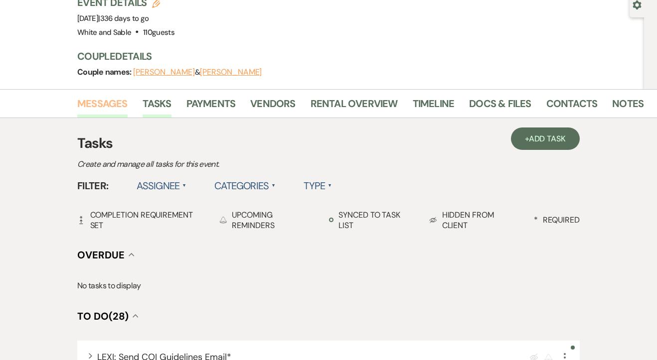
click at [101, 96] on link "Messages" at bounding box center [102, 107] width 50 height 22
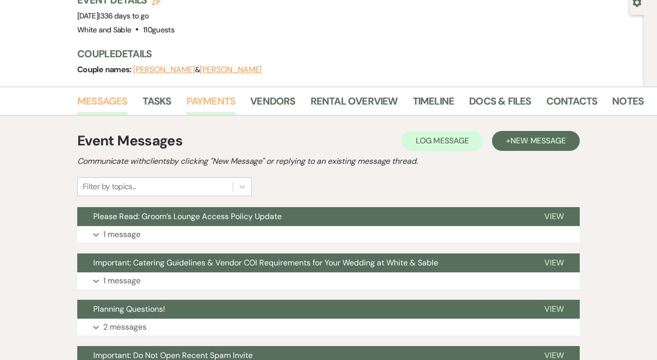
scroll to position [117, 0]
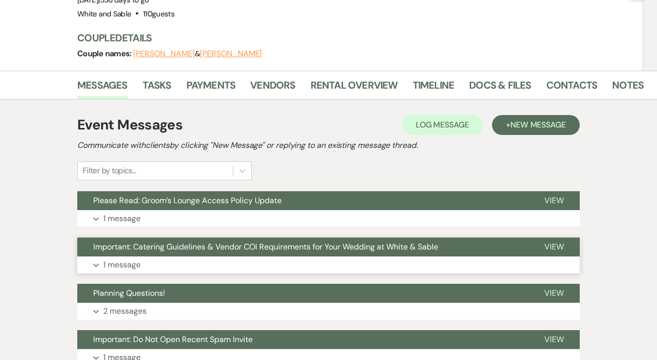
click at [129, 259] on p "1 message" at bounding box center [121, 265] width 37 height 13
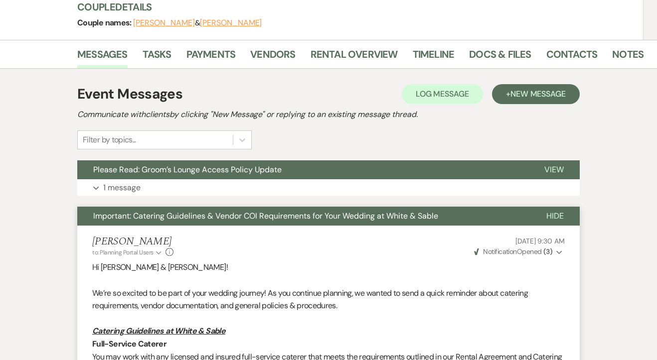
scroll to position [116, 0]
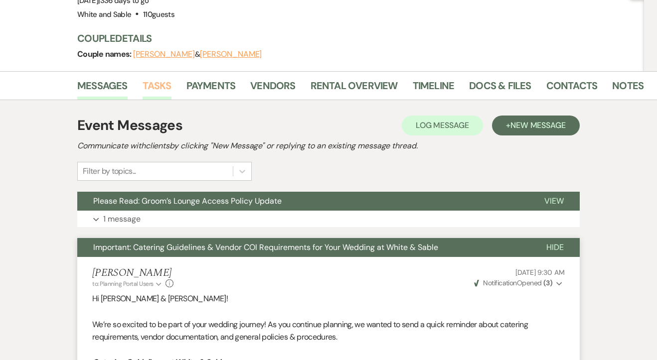
click at [157, 78] on link "Tasks" at bounding box center [157, 89] width 29 height 22
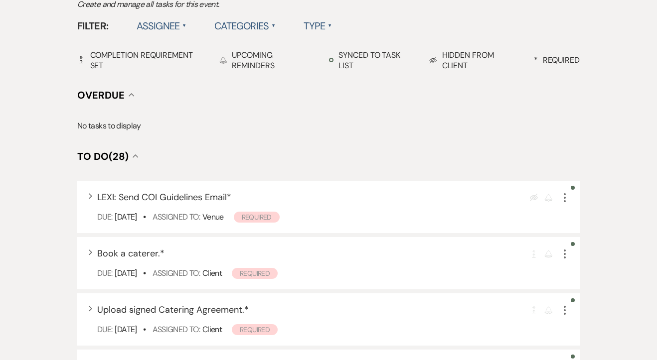
scroll to position [259, 0]
click at [564, 193] on use "button" at bounding box center [565, 197] width 2 height 9
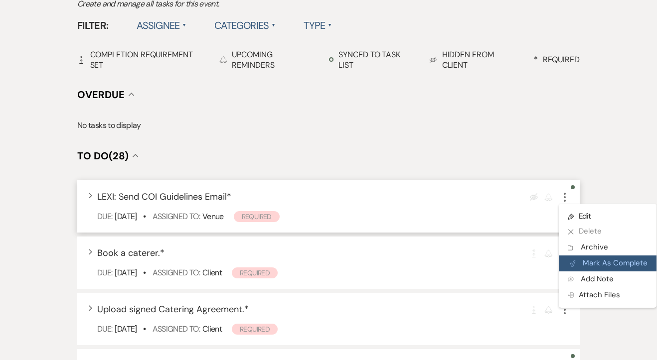
click at [596, 256] on button "Plan Portal Link Mark As Complete" at bounding box center [608, 264] width 98 height 16
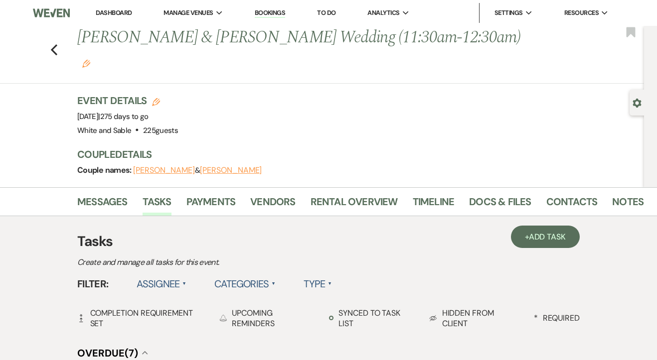
scroll to position [6, 0]
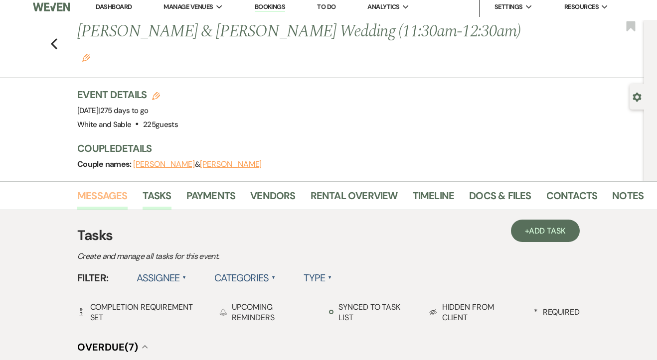
click at [102, 188] on link "Messages" at bounding box center [102, 199] width 50 height 22
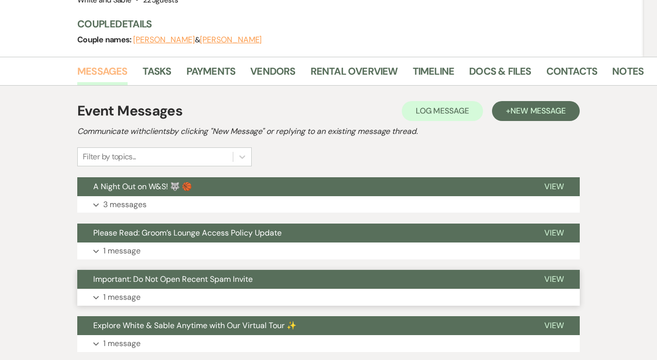
scroll to position [128, 0]
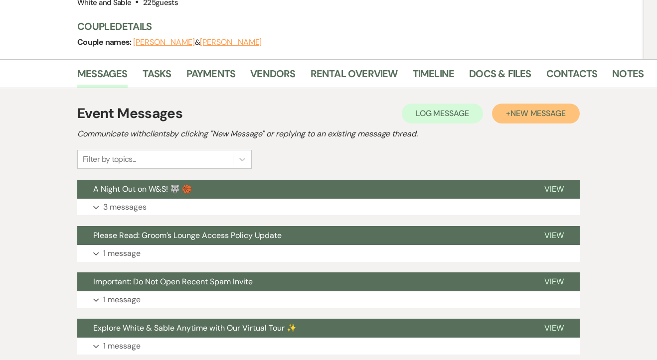
click at [524, 104] on button "+ New Message" at bounding box center [536, 114] width 88 height 20
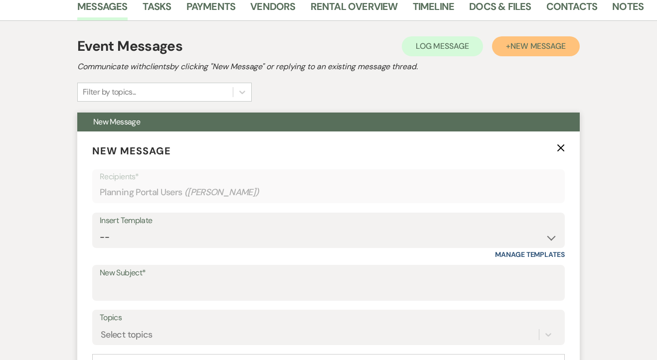
scroll to position [202, 0]
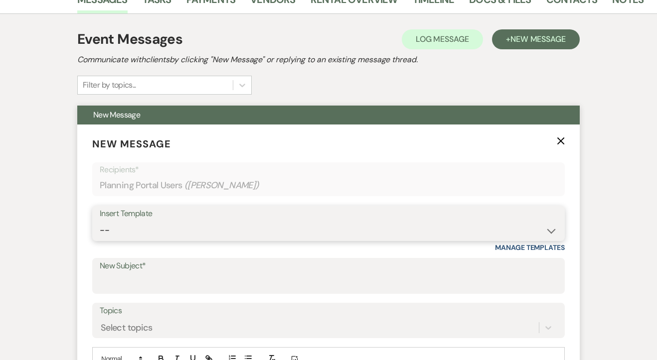
click at [294, 221] on select "-- Inquiry Response (Venue Guide) Schedule - Venue Tour Appt Confirmation Sched…" at bounding box center [328, 230] width 457 height 19
select select "4586"
click at [100, 221] on select "-- Inquiry Response (Venue Guide) Schedule - Venue Tour Appt Confirmation Sched…" at bounding box center [328, 230] width 457 height 19
type input "Inventory and Optional Add Ons"
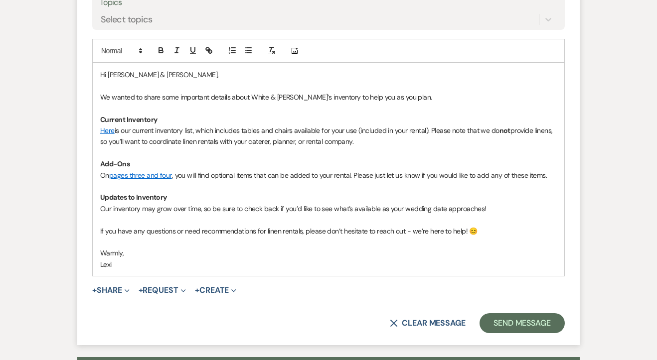
scroll to position [531, 0]
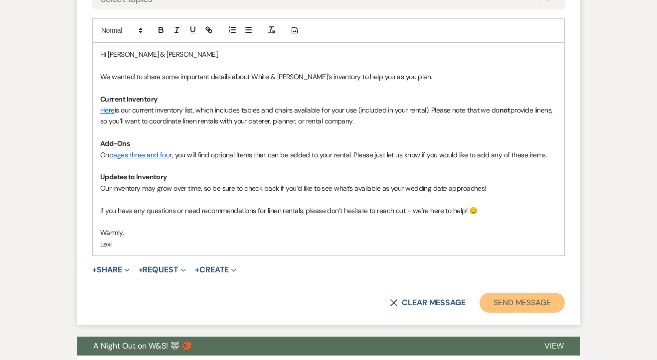
click at [501, 293] on button "Send Message" at bounding box center [521, 303] width 85 height 20
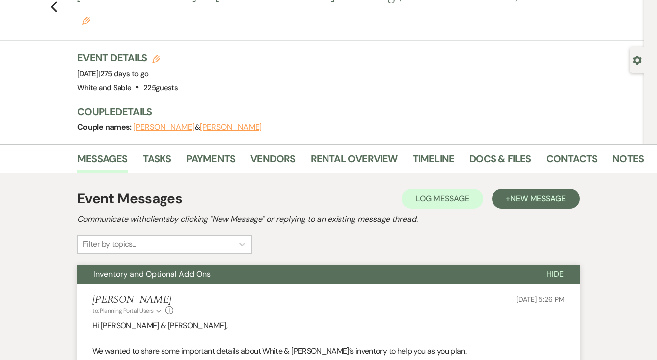
scroll to position [0, 0]
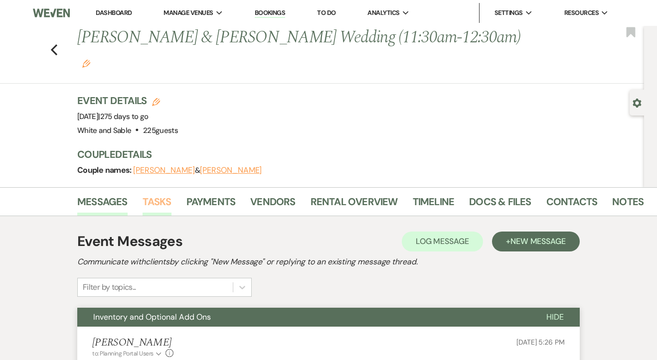
click at [162, 194] on link "Tasks" at bounding box center [157, 205] width 29 height 22
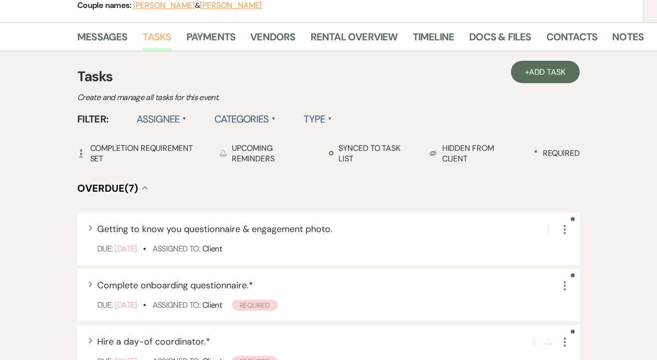
scroll to position [80, 0]
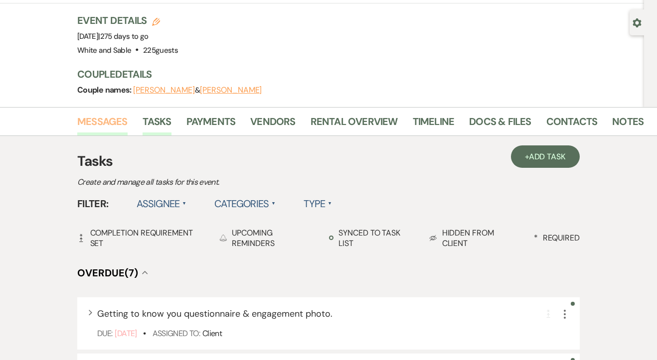
click at [108, 114] on link "Messages" at bounding box center [102, 125] width 50 height 22
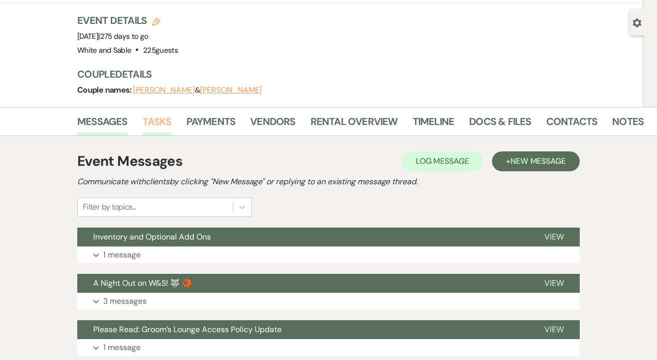
click at [169, 114] on link "Tasks" at bounding box center [157, 125] width 29 height 22
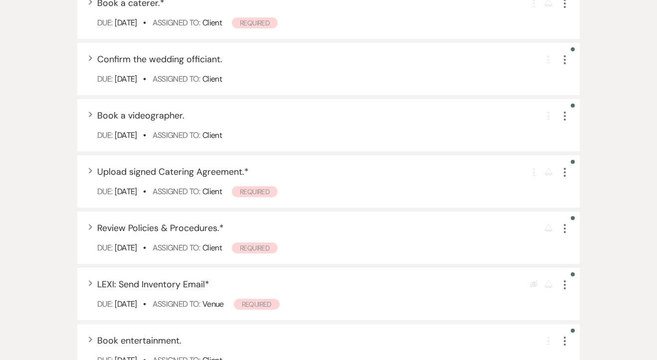
scroll to position [949, 0]
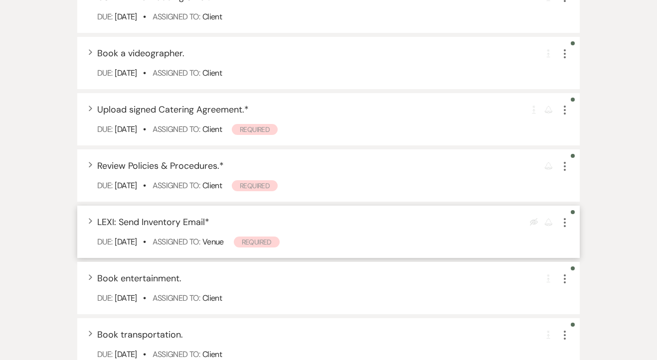
click at [569, 217] on icon "More" at bounding box center [565, 223] width 12 height 12
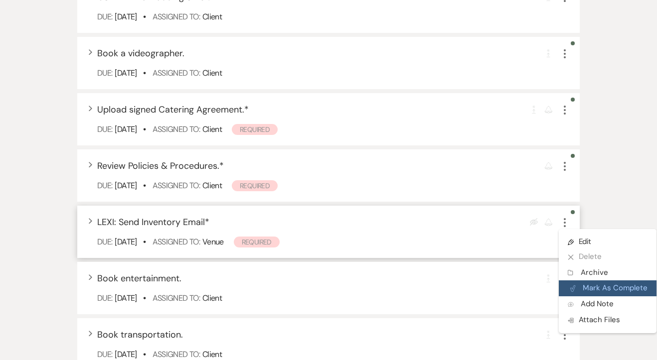
click at [594, 281] on button "Plan Portal Link Mark As Complete" at bounding box center [608, 289] width 98 height 16
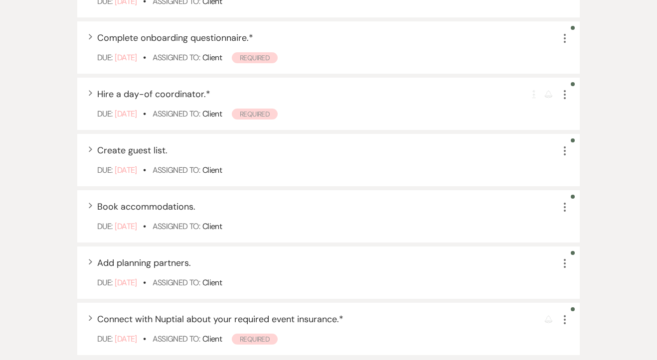
scroll to position [269, 0]
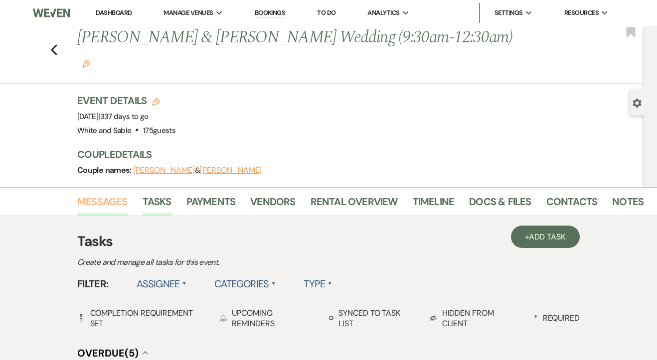
click at [103, 194] on link "Messages" at bounding box center [102, 205] width 50 height 22
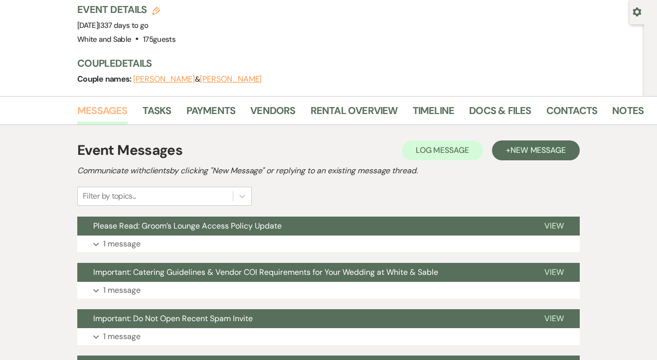
scroll to position [103, 0]
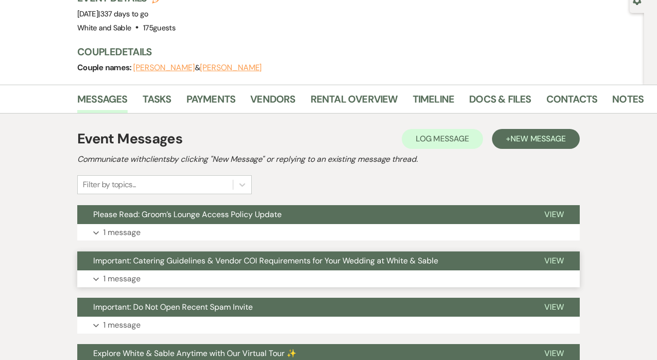
click at [130, 273] on p "1 message" at bounding box center [121, 279] width 37 height 13
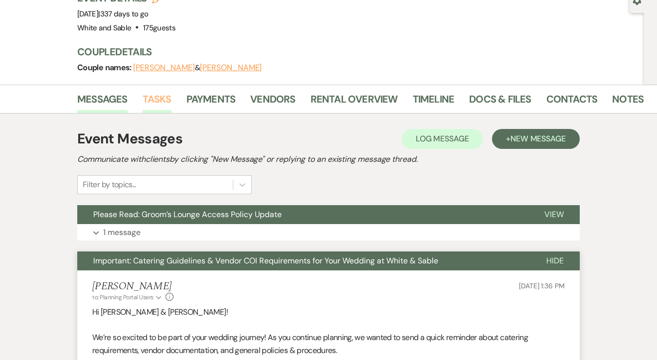
click at [145, 91] on link "Tasks" at bounding box center [157, 102] width 29 height 22
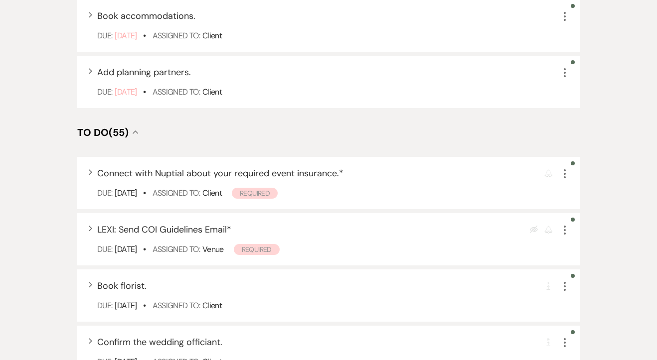
scroll to position [553, 0]
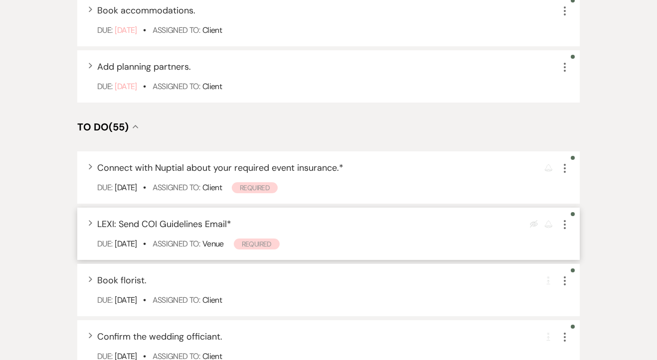
click at [561, 219] on icon "More" at bounding box center [565, 225] width 12 height 12
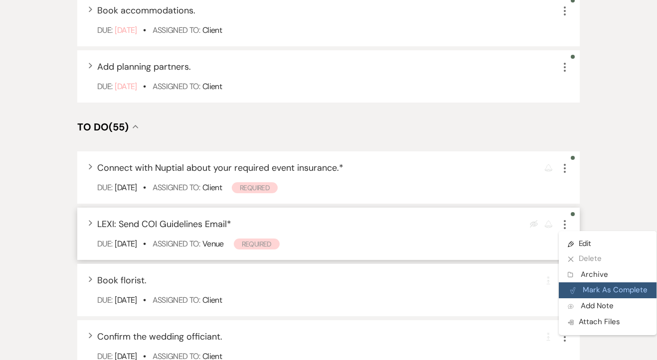
click at [590, 283] on button "Plan Portal Link Mark As Complete" at bounding box center [608, 291] width 98 height 16
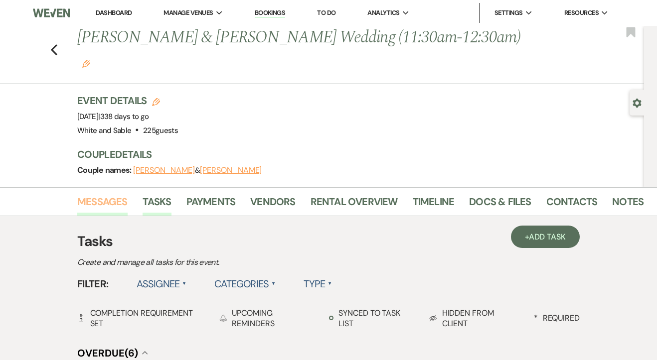
click at [109, 194] on link "Messages" at bounding box center [102, 205] width 50 height 22
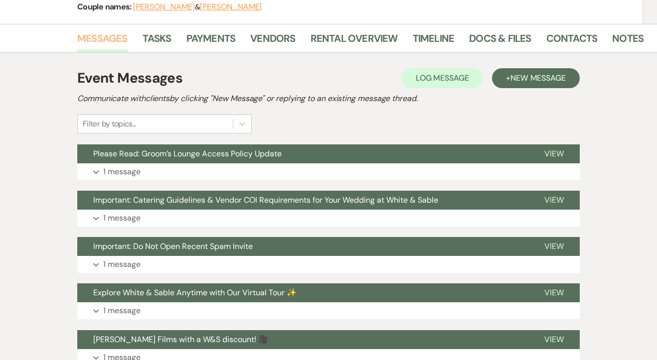
scroll to position [165, 0]
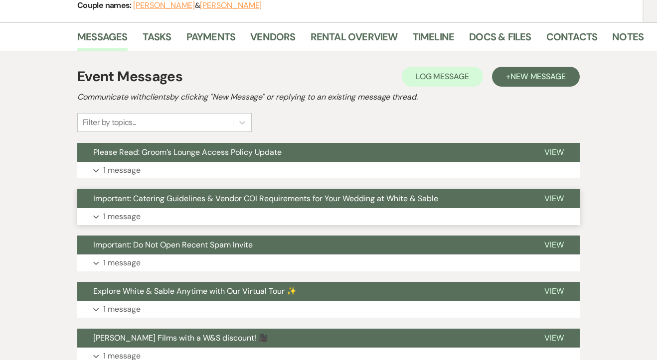
click at [125, 189] on button "Important: Catering Guidelines & Vendor COI Requirements for Your Wedding at Wh…" at bounding box center [302, 198] width 451 height 19
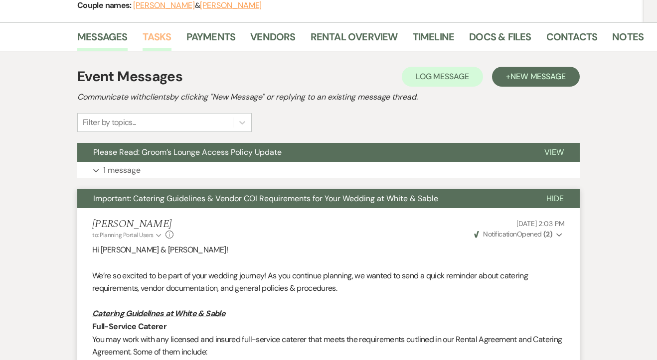
click at [155, 29] on link "Tasks" at bounding box center [157, 40] width 29 height 22
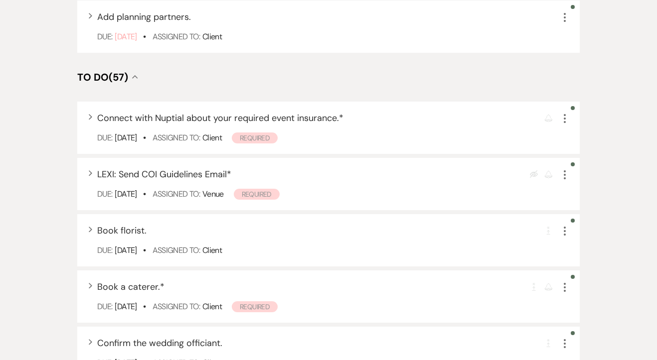
scroll to position [664, 0]
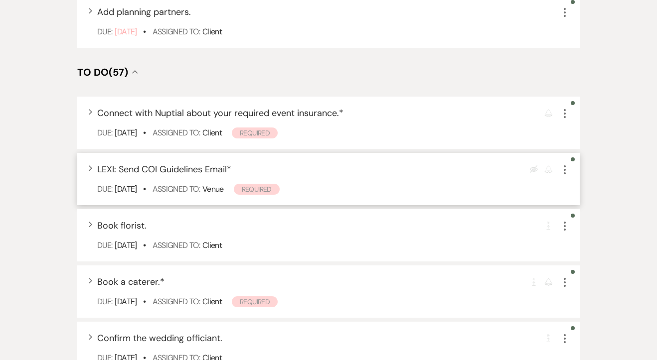
click at [563, 164] on icon "More" at bounding box center [565, 170] width 12 height 12
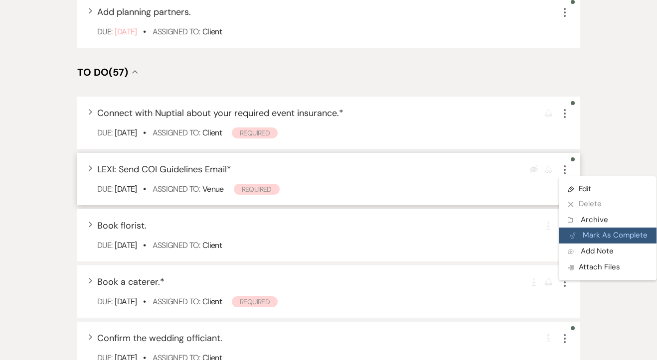
click at [584, 228] on button "Plan Portal Link Mark As Complete" at bounding box center [608, 236] width 98 height 16
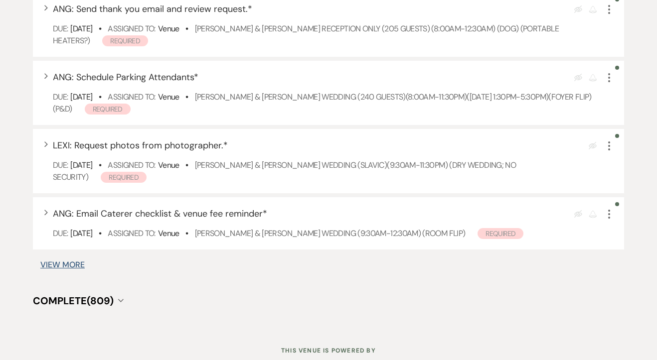
scroll to position [898, 0]
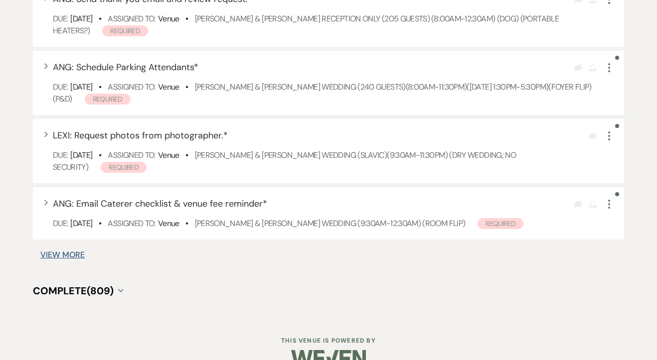
click at [77, 259] on button "View More" at bounding box center [62, 255] width 44 height 8
